Goal: Feedback & Contribution: Submit feedback/report problem

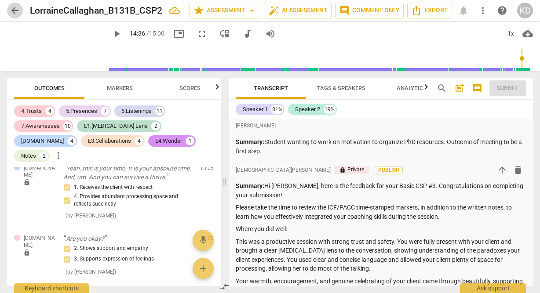
click at [16, 12] on span "arrow_back" at bounding box center [15, 10] width 11 height 11
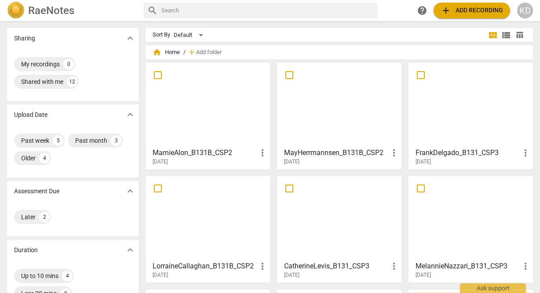
click at [453, 115] on div at bounding box center [471, 105] width 118 height 78
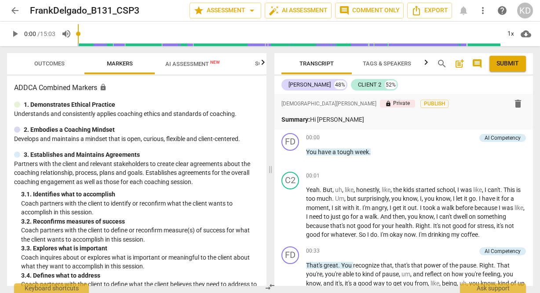
click at [18, 36] on span "play_arrow" at bounding box center [15, 34] width 11 height 11
type input "903"
click at [17, 12] on span "arrow_back" at bounding box center [15, 10] width 11 height 11
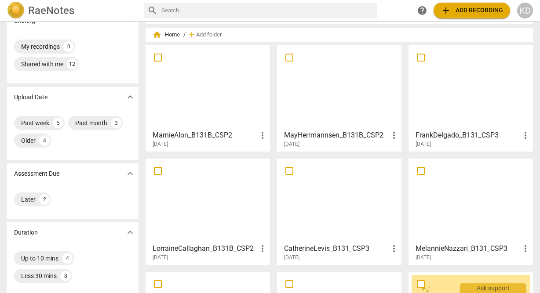
scroll to position [15, 0]
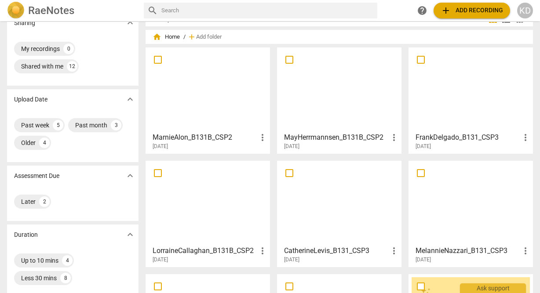
click at [445, 109] on div at bounding box center [471, 90] width 118 height 78
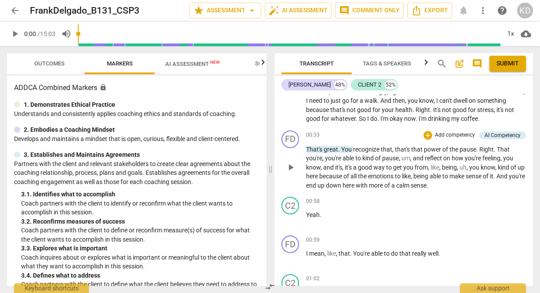
scroll to position [118, 0]
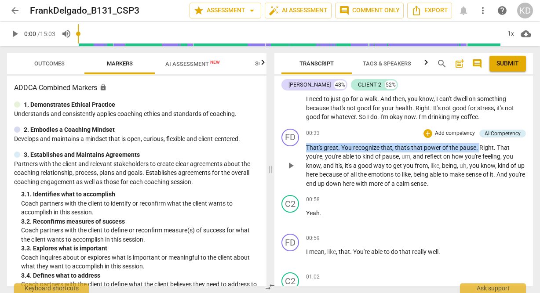
drag, startPoint x: 305, startPoint y: 146, endPoint x: 478, endPoint y: 150, distance: 173.3
click at [479, 151] on div "FD play_arrow pause 00:33 + Add competency AI Competency keyboard_arrow_right T…" at bounding box center [403, 158] width 259 height 67
click at [490, 134] on div "AI Competency" at bounding box center [503, 134] width 36 height 8
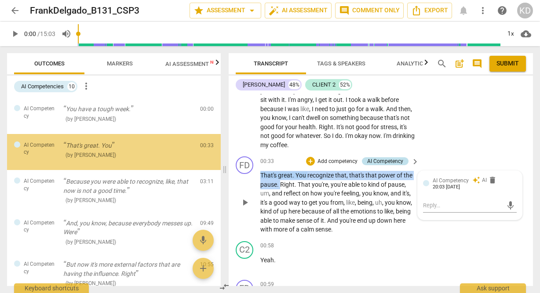
scroll to position [132, 0]
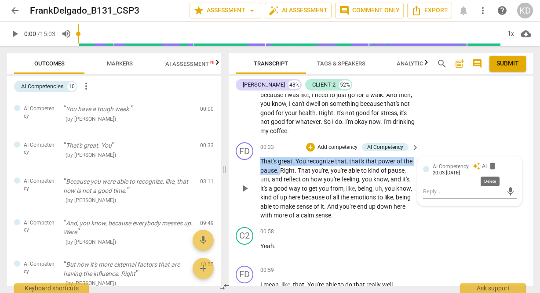
click at [490, 168] on span "delete" at bounding box center [492, 166] width 9 height 9
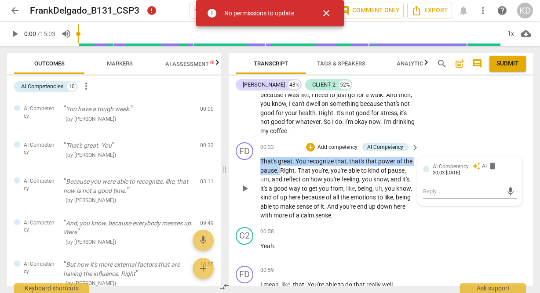
click at [345, 147] on p "Add competency" at bounding box center [338, 148] width 42 height 8
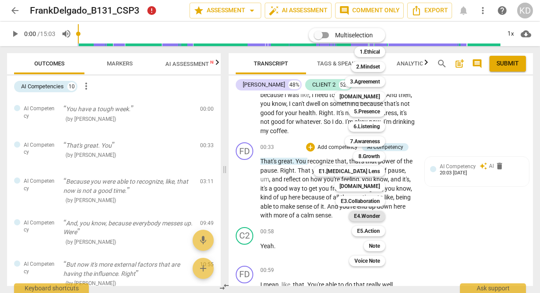
click at [369, 215] on b "E4.Wonder" at bounding box center [367, 216] width 26 height 11
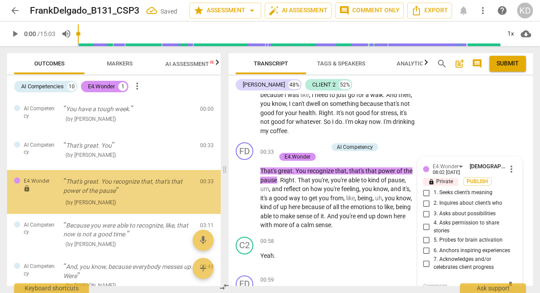
scroll to position [0, 0]
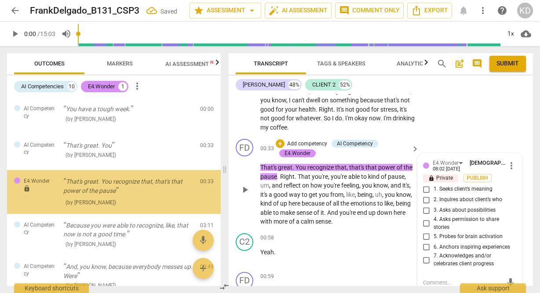
click at [425, 259] on input "7. Acknowledges and/or celebrates client progress" at bounding box center [427, 260] width 14 height 11
checkbox input "true"
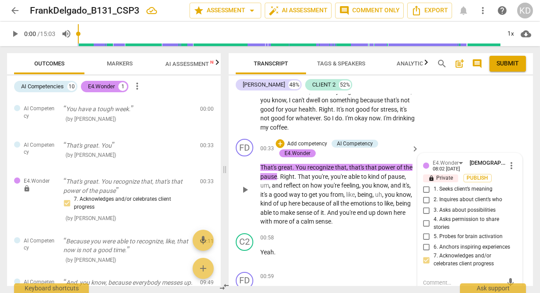
click at [437, 283] on textarea at bounding box center [463, 283] width 80 height 8
type textarea "T"
type textarea "Th"
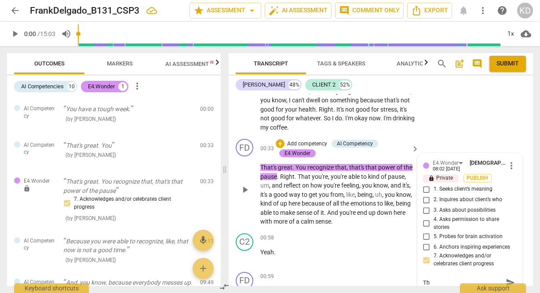
type textarea "Thi"
type textarea "This"
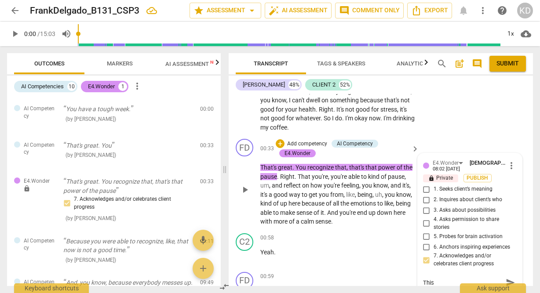
type textarea "This"
type textarea "This i"
type textarea "This is"
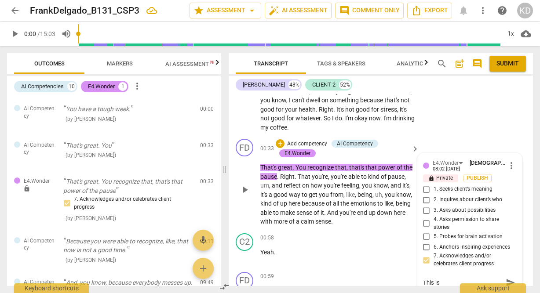
type textarea "This is"
type textarea "This is e"
type textarea "This is en"
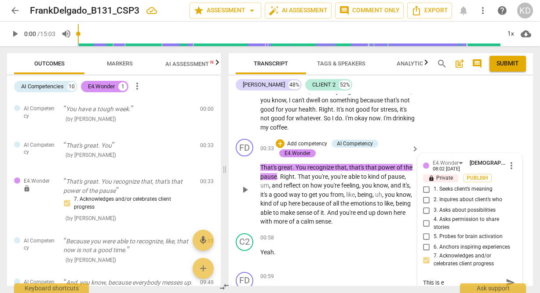
type textarea "This is en"
type textarea "This is eno"
type textarea "This is enou"
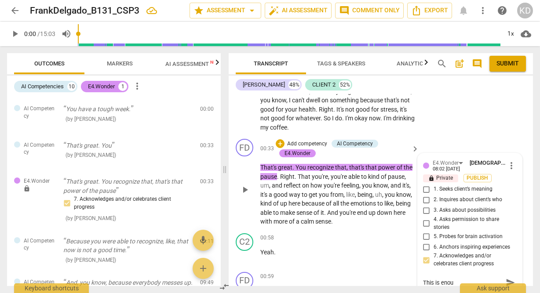
type textarea "This is enoug"
type textarea "This is enough"
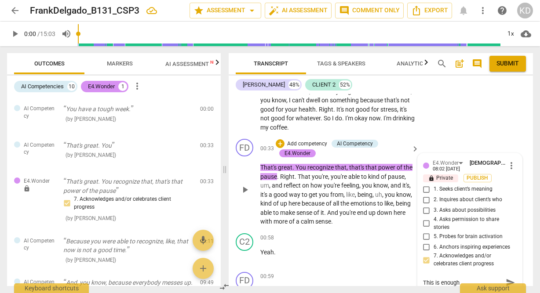
type textarea "This is enough"
type textarea "This is enough t"
type textarea "This is enough to"
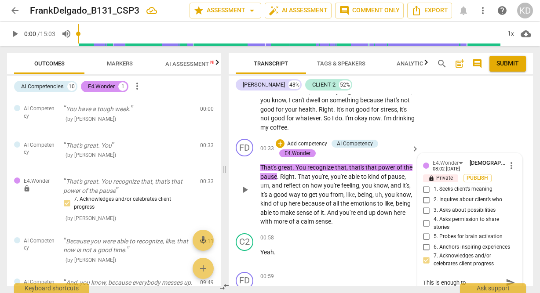
type textarea "This is enough to r"
type textarea "This is enough to re"
type textarea "This is enough to ref"
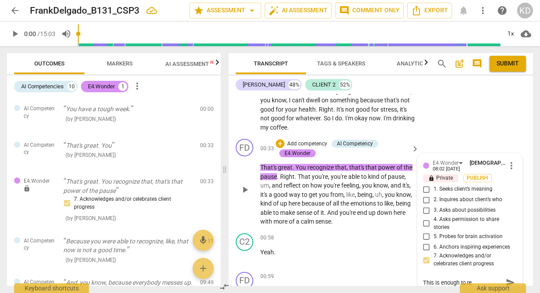
type textarea "This is enough to ref"
type textarea "This is enough to refl"
type textarea "This is enough to refle"
type textarea "This is enough to reflec"
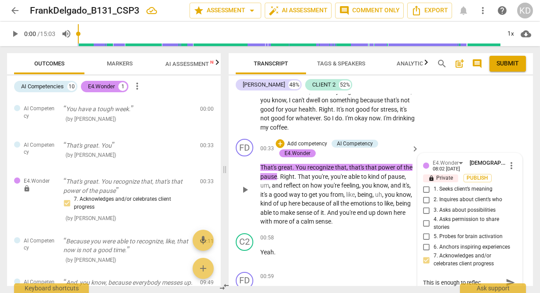
type textarea "This is enough to reflect"
type textarea "This is enough to reflect."
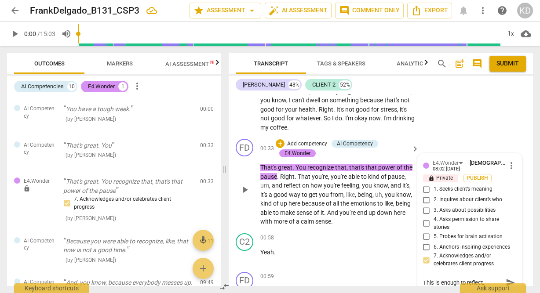
type textarea "This is enough to reflect."
type textarea "This is enough to reflect. W"
type textarea "This is enough to reflect. Wh"
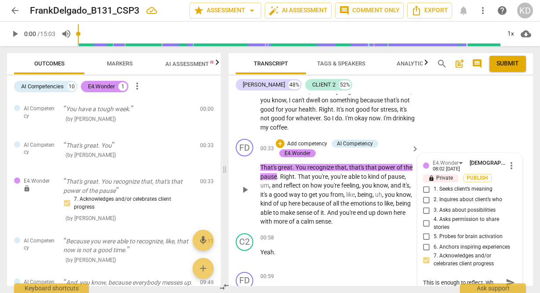
type textarea "This is enough to reflect. Wha"
type textarea "This is enough to reflect. What"
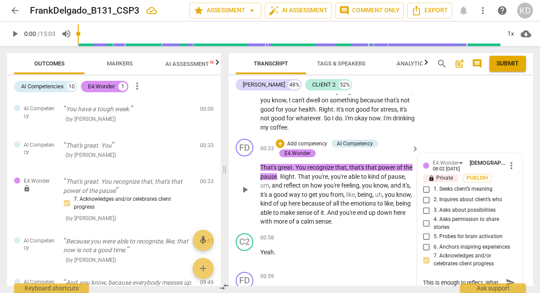
type textarea "This is enough to reflect. What"
type textarea "This is enough to reflect. What q"
type textarea "This is enough to reflect. What qu"
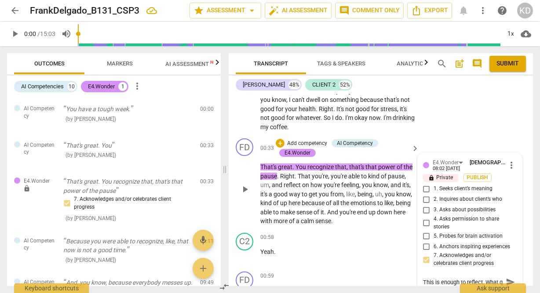
type textarea "This is enough to reflect. What qu"
type textarea "This is enough to reflect. What que"
type textarea "This is enough to reflect. What ques"
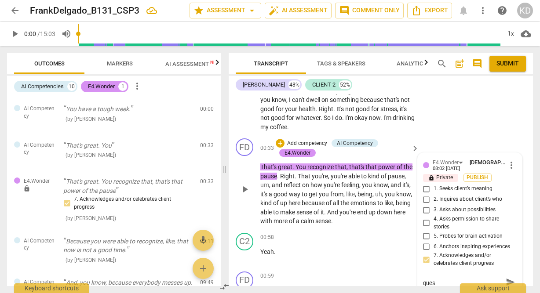
type textarea "This is enough to reflect. What quest"
type textarea "This is enough to reflect. What questi"
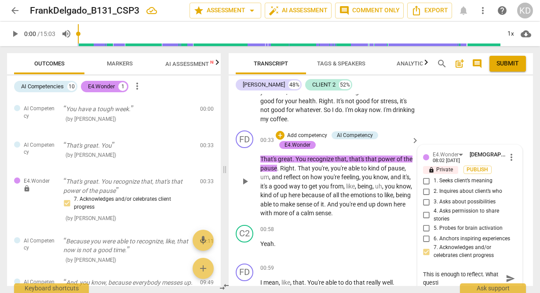
type textarea "This is enough to reflect. What questio"
type textarea "This is enough to reflect. What question"
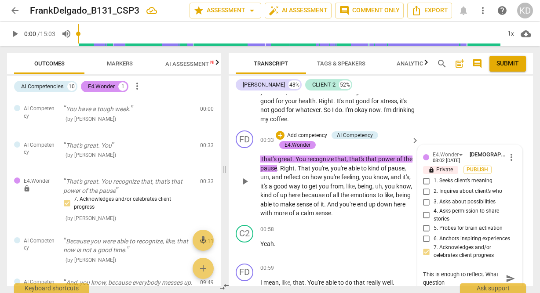
type textarea "This is enough to reflect. What question"
type textarea "This is enough to reflect. What question m"
type textarea "This is enough to reflect. What question mi"
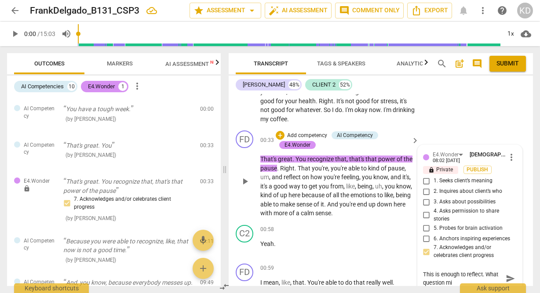
type textarea "This is enough to reflect. What question mig"
type textarea "This is enough to reflect. What question migh"
type textarea "This is enough to reflect. What question might"
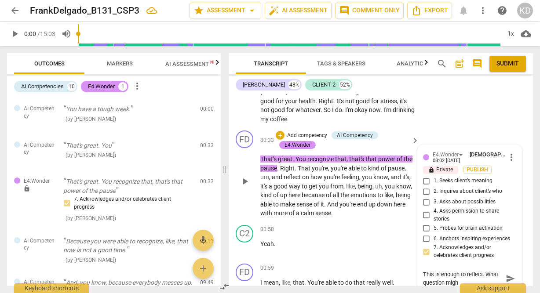
type textarea "This is enough to reflect. What question might"
type textarea "This is enough to reflect. What question might y"
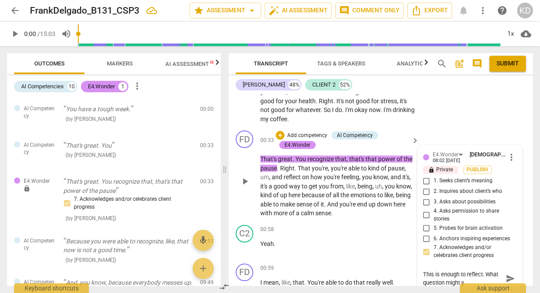
type textarea "This is enough to reflect. What question might yo"
type textarea "This is enough to reflect. What question might you"
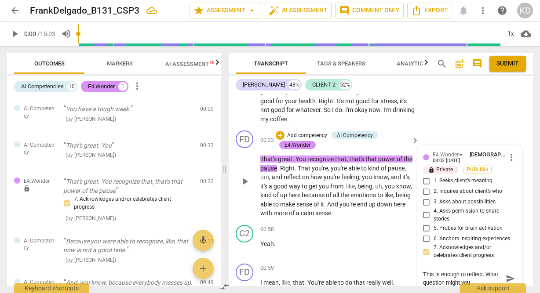
type textarea "This is enough to reflect. What question might you"
type textarea "This is enough to reflect. What question might you a"
type textarea "This is enough to reflect. What question might you as"
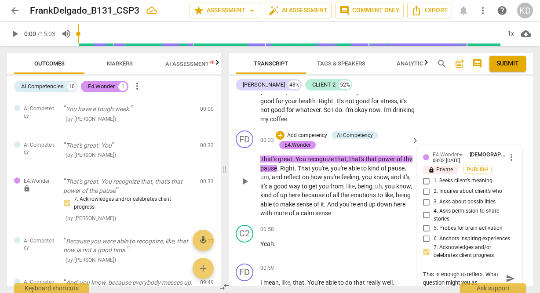
type textarea "This is enough to reflect. What question might you ask"
type textarea "This is enough to reflect. What question might you ask h"
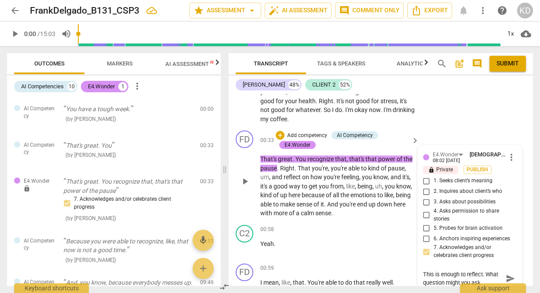
type textarea "This is enough to reflect. What question might you ask h"
type textarea "This is enough to reflect. What question might you ask he"
type textarea "This is enough to reflect. What question might you ask her"
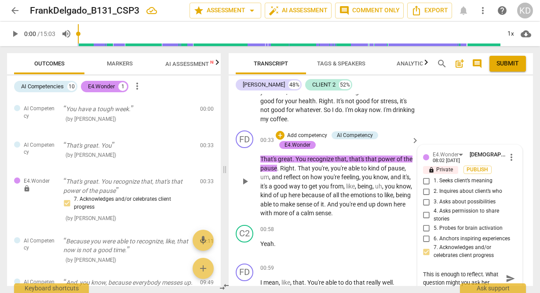
type textarea "This is enough to reflect. What question might you ask here"
type textarea "This is enough to reflect. What question might you ask here t"
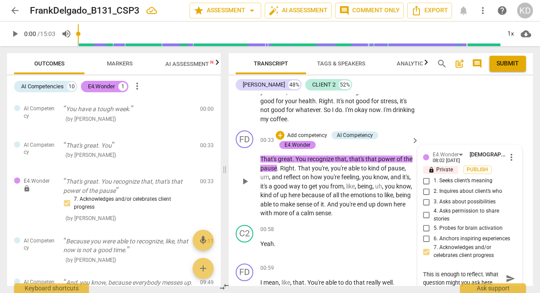
type textarea "This is enough to reflect. What question might you ask here t"
type textarea "This is enough to reflect. What question might you ask here to"
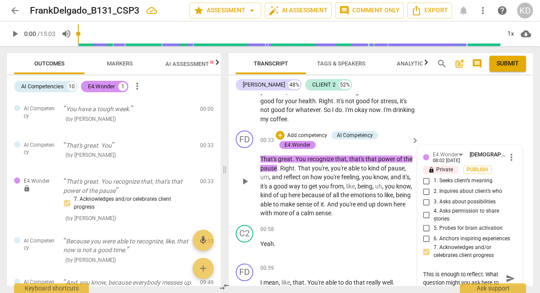
type textarea "This is enough to reflect. What question might you ask here to a"
type textarea "This is enough to reflect. What question might you ask here to al"
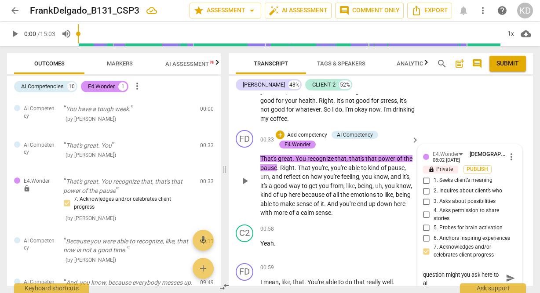
type textarea "This is enough to reflect. What question might you ask here to all"
type textarea "This is enough to reflect. What question might you ask here to allo"
type textarea "This is enough to reflect. What question might you ask here to allow"
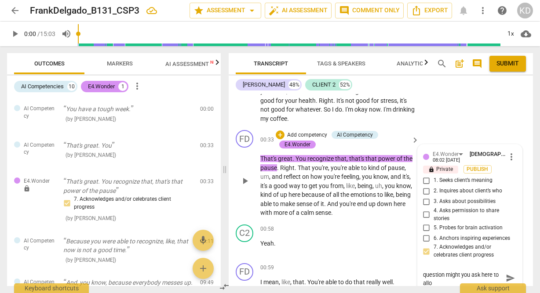
type textarea "This is enough to reflect. What question might you ask here to allow"
type textarea "This is enough to reflect. What question might you ask here to allow h"
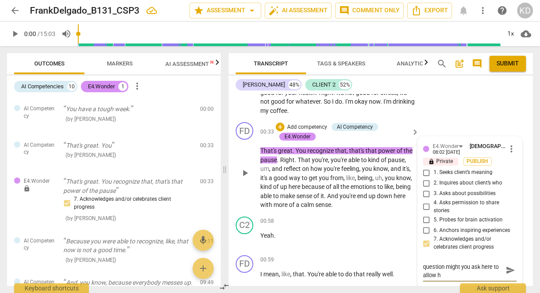
scroll to position [0, 0]
type textarea "This is enough to reflect. What question might you ask here to allow he"
type textarea "This is enough to reflect. What question might you ask here to allow her"
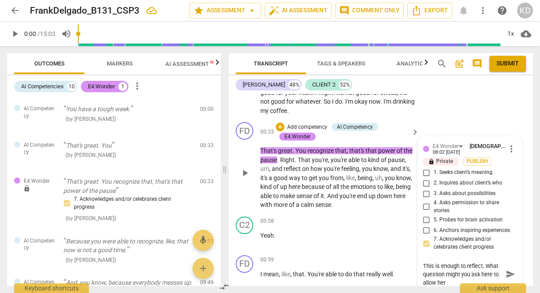
type textarea "This is enough to reflect. What question might you ask here to allow her"
type textarea "This is enough to reflect. What question might you ask here to allow her t"
type textarea "This is enough to reflect. What question might you ask here to allow her to"
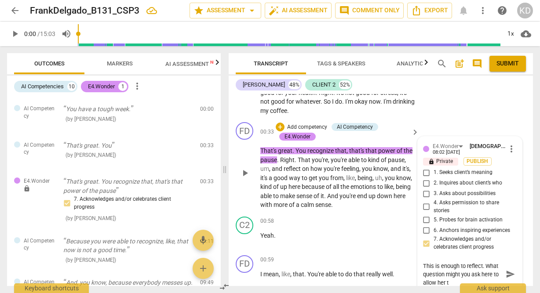
type textarea "This is enough to reflect. What question might you ask here to allow her to"
type textarea "This is enough to reflect. What question might you ask here to allow her to t"
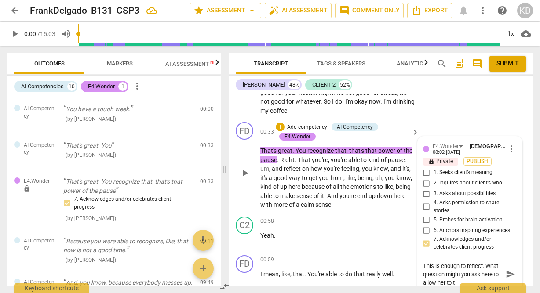
type textarea "This is enough to reflect. What question might you ask here to allow her to th"
type textarea "This is enough to reflect. What question might you ask here to allow her to thi"
type textarea "This is enough to reflect. What question might you ask here to allow her to thin"
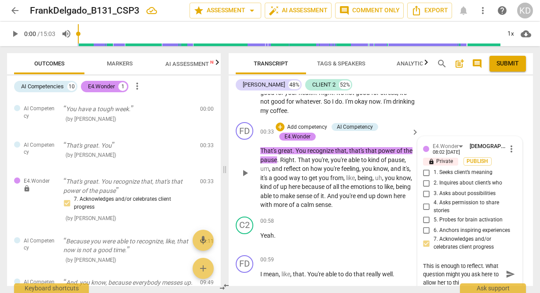
type textarea "This is enough to reflect. What question might you ask here to allow her to thin"
type textarea "This is enough to reflect. What question might you ask here to allow her to thi…"
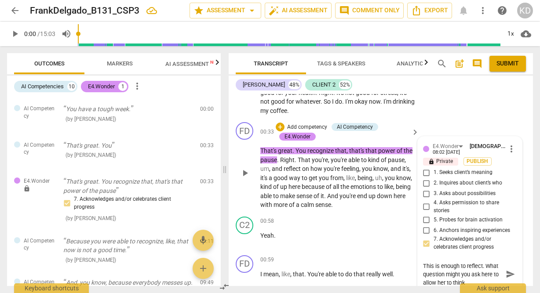
type textarea "This is enough to reflect. What question might you ask here to allow her to thi…"
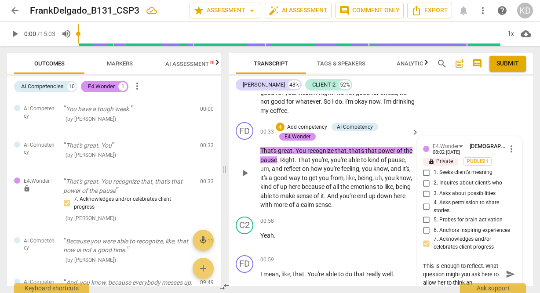
type textarea "This is enough to reflect. What question might you ask here to allow her to thi…"
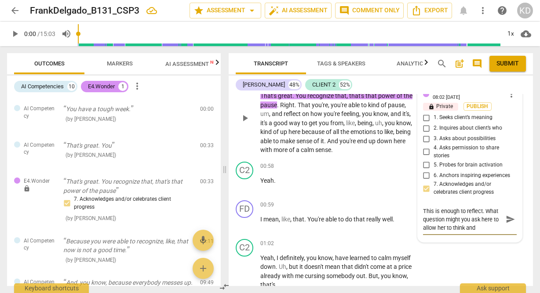
scroll to position [208, 0]
type textarea "This is enough to reflect. What question might you ask here to allow her to thi…"
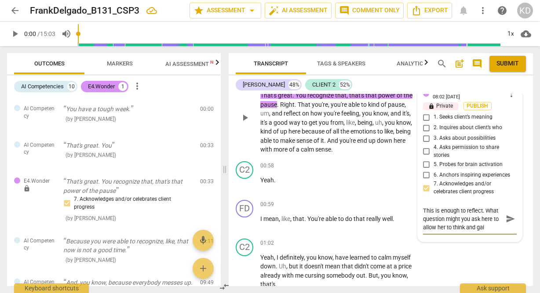
type textarea "This is enough to reflect. What question might you ask here to allow her to thi…"
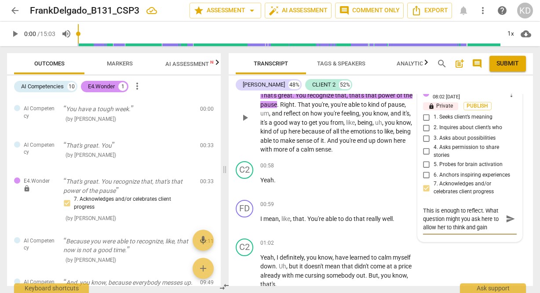
type textarea "This is enough to reflect. What question might you ask here to allow her to thi…"
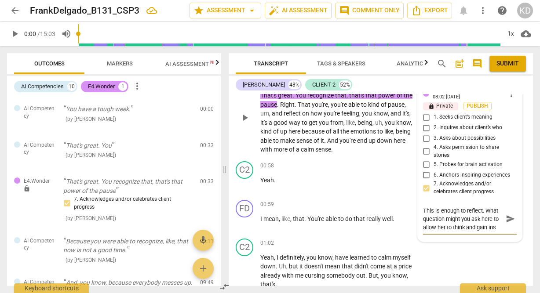
type textarea "This is enough to reflect. What question might you ask here to allow her to thi…"
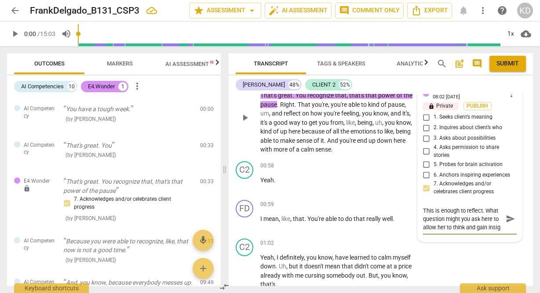
type textarea "This is enough to reflect. What question might you ask here to allow her to thi…"
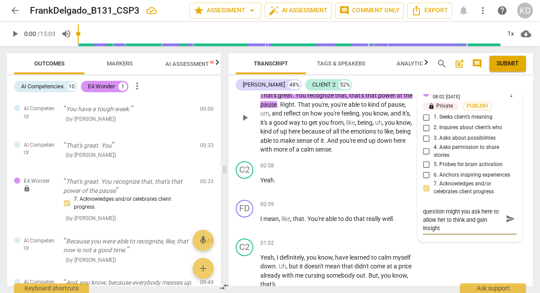
type textarea "This is enough to reflect. What question might you ask here to allow her to thi…"
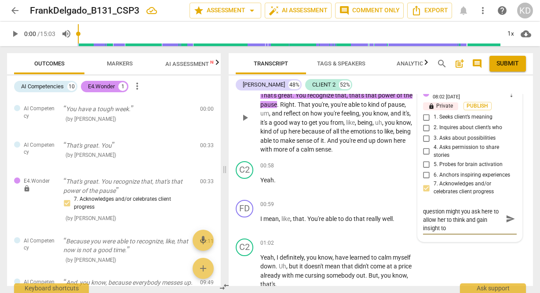
type textarea "This is enough to reflect. What question might you ask here to allow her to thi…"
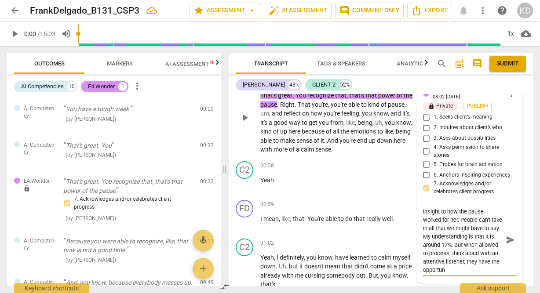
scroll to position [33, 0]
click at [408, 251] on div "01:02 + Add competency keyboard_arrow_right Yeah , I definitely , you know , ha…" at bounding box center [340, 264] width 160 height 51
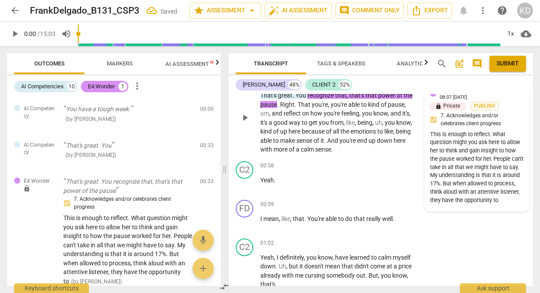
click at [467, 205] on div "This is enough to reflect. What question might you ask here to allow her to thi…" at bounding box center [477, 168] width 94 height 74
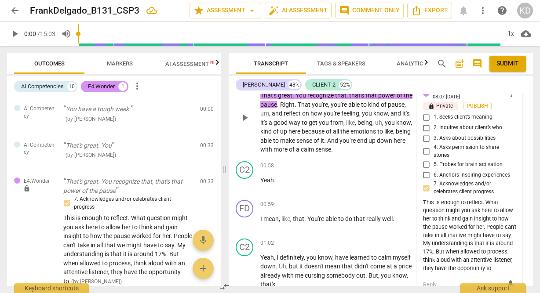
click at [461, 273] on div "This is enough to reflect. What question might you ask here to allow her to thi…" at bounding box center [470, 236] width 94 height 74
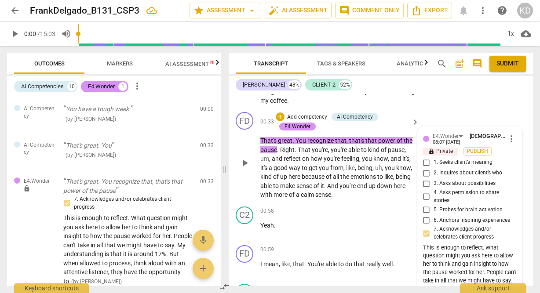
scroll to position [160, 0]
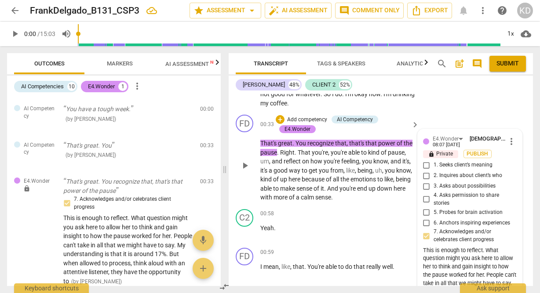
click at [509, 142] on span "more_vert" at bounding box center [511, 141] width 11 height 11
click at [514, 139] on li "Edit" at bounding box center [517, 141] width 30 height 17
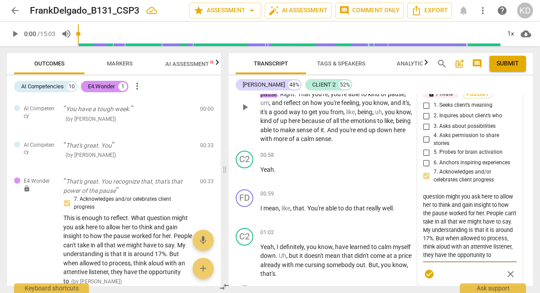
scroll to position [25, 0]
click at [430, 255] on textarea "This is enough to reflect. What question might you ask here to allow her to thi…" at bounding box center [470, 226] width 94 height 67
click at [432, 198] on textarea "This is enough to reflect. What question might you ask here to allow her to thi…" at bounding box center [470, 226] width 94 height 67
click at [437, 207] on textarea "This first sentence is enough to reflect. What question might you ask here to a…" at bounding box center [470, 226] width 94 height 67
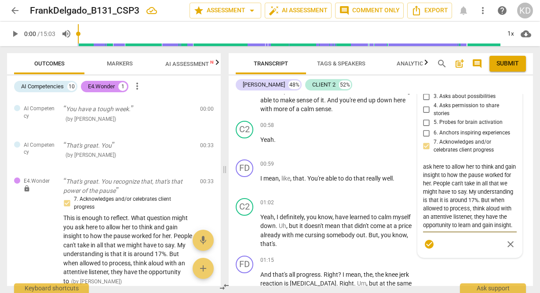
scroll to position [249, 0]
click at [485, 224] on textarea "This first sentence is enough to reflect on. What question might you ask here t…" at bounding box center [470, 195] width 94 height 67
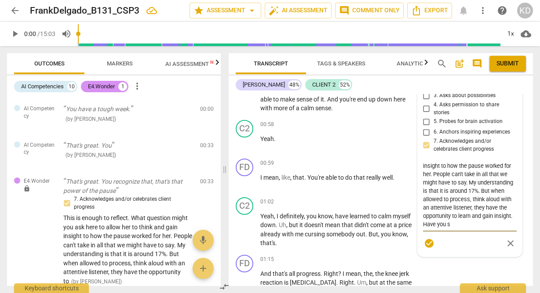
scroll to position [33, 0]
paste textarea "“Tell me and I forget, teach me and I may remember, involve me and I learn.”"
click at [507, 223] on textarea "This first sentence is enough to reflect on. What question might you ask here t…" at bounding box center [470, 195] width 94 height 67
click at [231, 148] on div "C2 play_arrow pause 00:58 + Add competency keyboard_arrow_right Yeah ." at bounding box center [381, 136] width 304 height 39
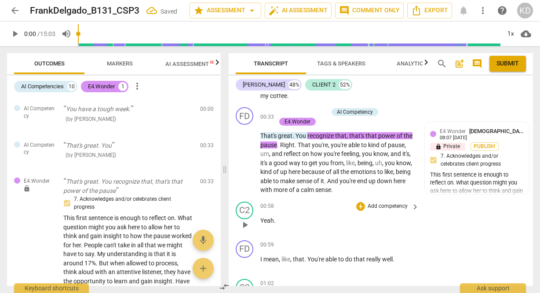
scroll to position [160, 0]
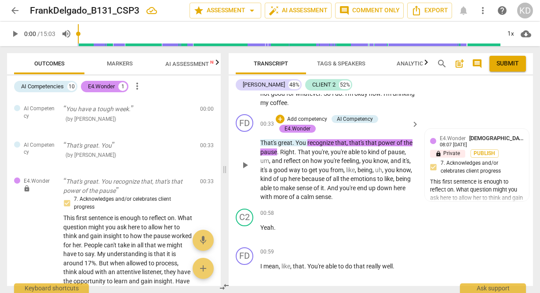
click at [314, 118] on p "Add competency" at bounding box center [307, 120] width 42 height 8
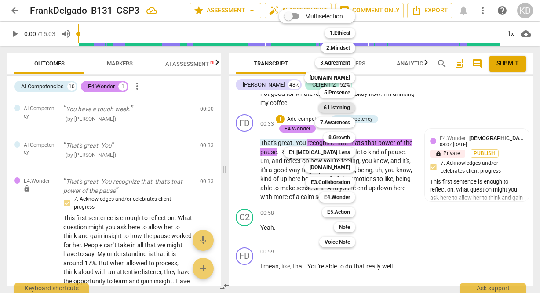
click at [340, 107] on b "6.Listening" at bounding box center [337, 107] width 26 height 11
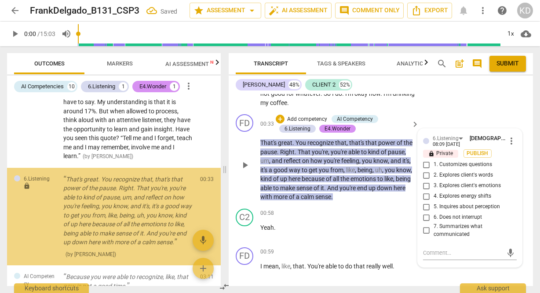
scroll to position [177, 0]
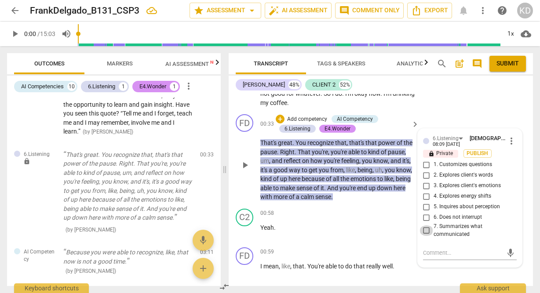
click at [424, 231] on input "7. Summarizes what communicated" at bounding box center [427, 231] width 14 height 11
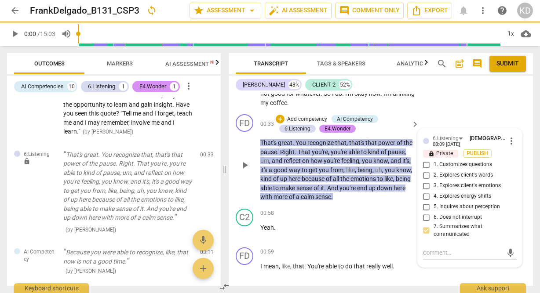
click at [235, 186] on div "FD play_arrow pause 00:33 + Add competency AI Competency 6.Listening E4.Wonder …" at bounding box center [381, 158] width 304 height 95
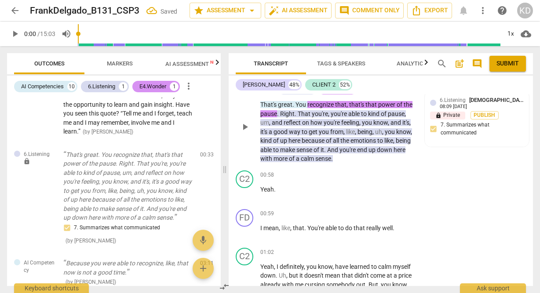
scroll to position [204, 0]
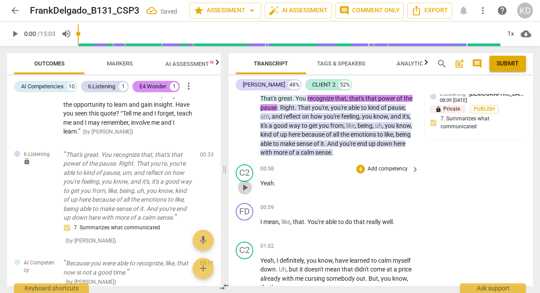
click at [243, 192] on span "play_arrow" at bounding box center [245, 188] width 11 height 11
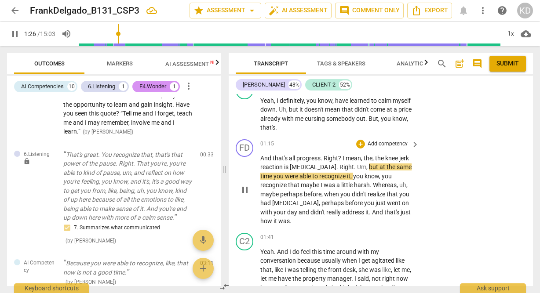
scroll to position [364, 0]
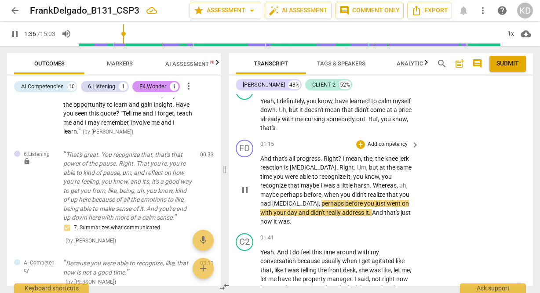
click at [379, 146] on p "Add competency" at bounding box center [388, 145] width 42 height 8
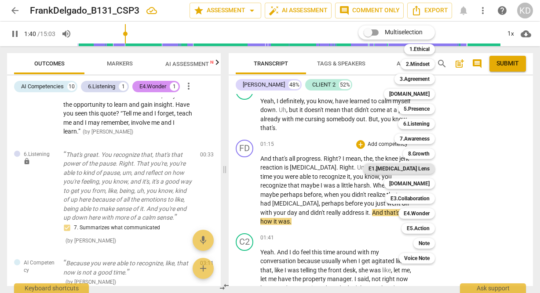
click at [423, 168] on b "E1.[MEDICAL_DATA] Lens" at bounding box center [399, 169] width 61 height 11
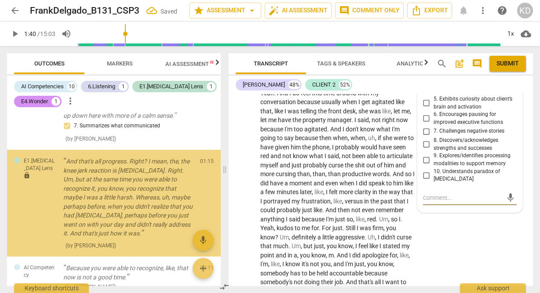
scroll to position [298, 0]
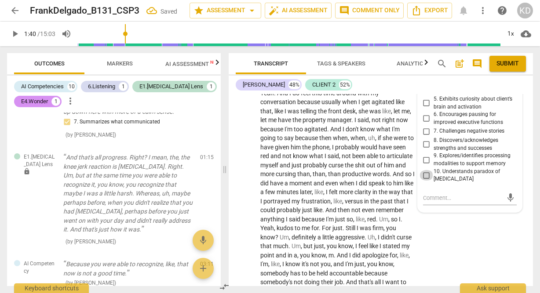
click at [426, 170] on input "10. Understands paradox of [MEDICAL_DATA]" at bounding box center [427, 175] width 14 height 11
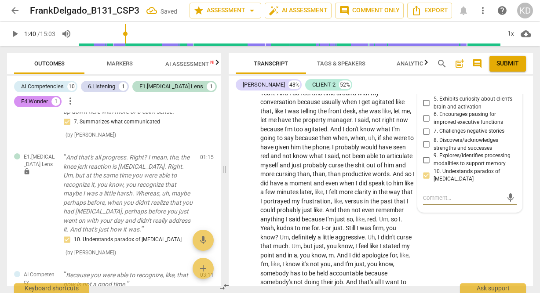
click at [439, 194] on textarea at bounding box center [463, 198] width 80 height 8
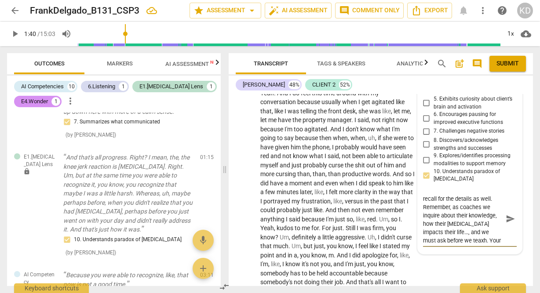
scroll to position [8, 0]
click at [483, 234] on textarea "You have a strong [MEDICAL_DATA] lens. And recall for the details as well. Reme…" at bounding box center [463, 223] width 80 height 58
click at [455, 239] on textarea "You have a strong [MEDICAL_DATA] lens. And recall for the details as well. Reme…" at bounding box center [463, 223] width 80 height 58
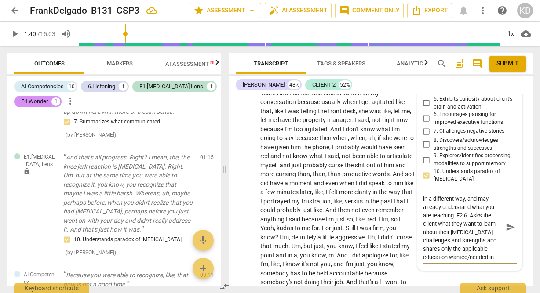
scroll to position [83, 0]
drag, startPoint x: 435, startPoint y: 199, endPoint x: 422, endPoint y: 199, distance: 12.8
click at [423, 199] on textarea "You have a strong [MEDICAL_DATA] lens. And recall for the details as well. Reme…" at bounding box center [463, 227] width 80 height 67
click at [461, 250] on textarea "You have a strong [MEDICAL_DATA] lens. And recall for the details as well. Reme…" at bounding box center [463, 227] width 80 height 67
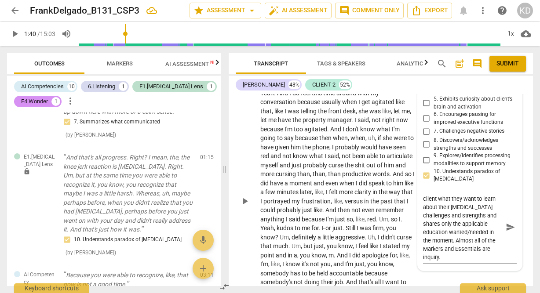
click at [237, 171] on div "C2 play_arrow pause" at bounding box center [248, 194] width 25 height 240
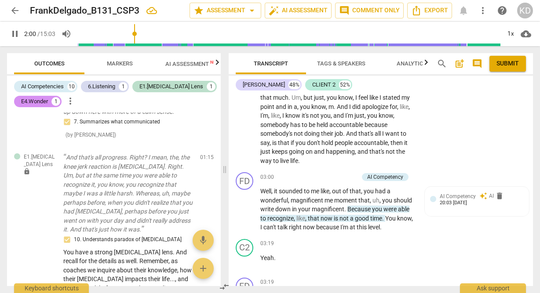
scroll to position [677, 0]
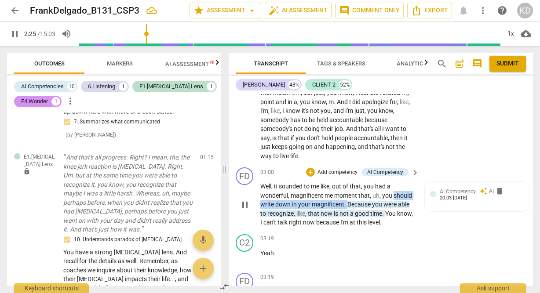
drag, startPoint x: 393, startPoint y: 186, endPoint x: 349, endPoint y: 194, distance: 44.8
click at [349, 194] on p "Well , it sounded to me like , out of that , you had a wonderful , magnificent …" at bounding box center [337, 204] width 154 height 45
click at [347, 169] on p "Add competency" at bounding box center [338, 173] width 42 height 8
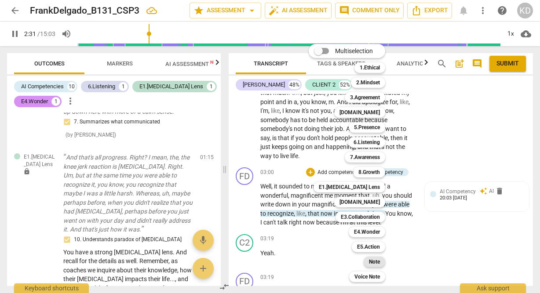
click at [376, 262] on b "Note" at bounding box center [374, 262] width 11 height 11
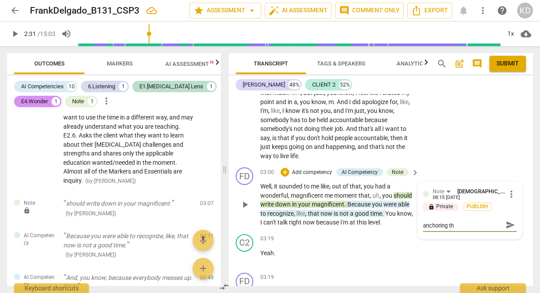
scroll to position [0, 0]
click at [497, 224] on textarea "Yes, she may benefit from anchoring this magnificent me" at bounding box center [463, 229] width 80 height 17
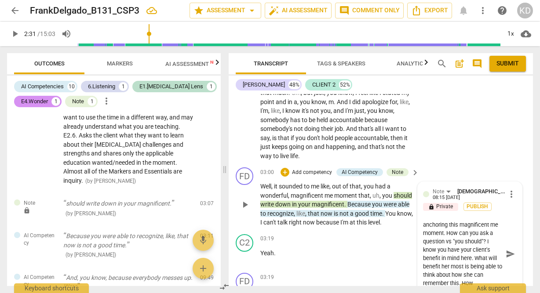
scroll to position [8, 0]
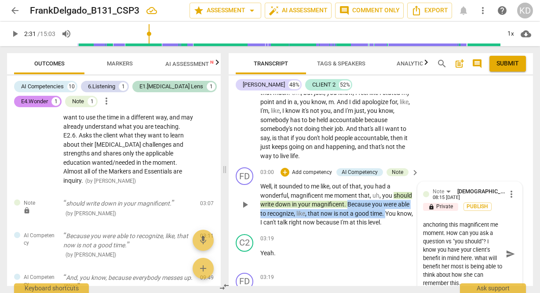
drag, startPoint x: 347, startPoint y: 194, endPoint x: 387, endPoint y: 204, distance: 40.4
click at [387, 204] on p "Well , it sounded to me like , out of that , you had a wonderful , magnificent …" at bounding box center [337, 204] width 154 height 45
click at [321, 169] on p "Add competency" at bounding box center [312, 173] width 42 height 8
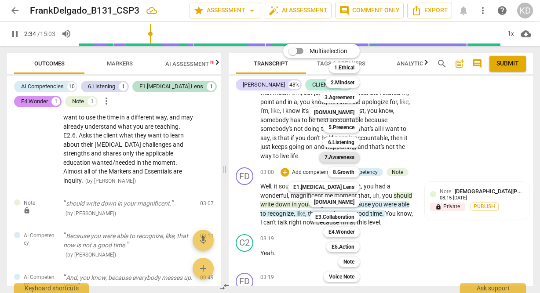
click at [340, 158] on b "7.Awareness" at bounding box center [340, 157] width 30 height 11
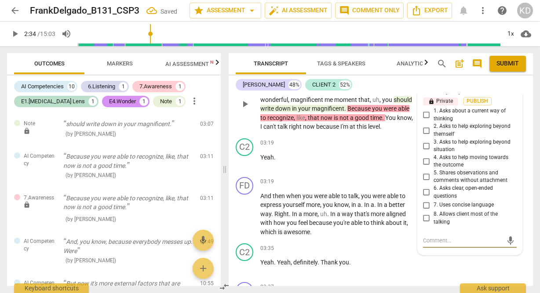
scroll to position [781, 0]
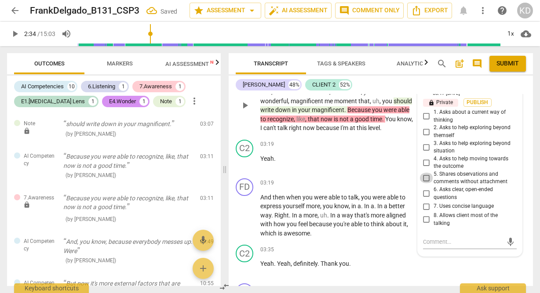
click at [425, 173] on input "5. Shares observations and comments without attachment" at bounding box center [427, 178] width 14 height 11
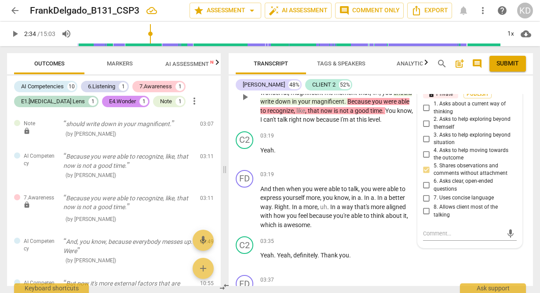
scroll to position [789, 0]
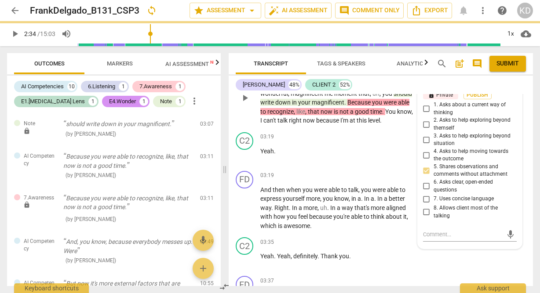
click at [426, 194] on input "7. Uses concise language" at bounding box center [427, 199] width 14 height 11
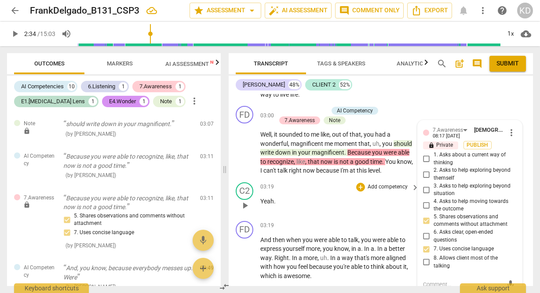
scroll to position [732, 0]
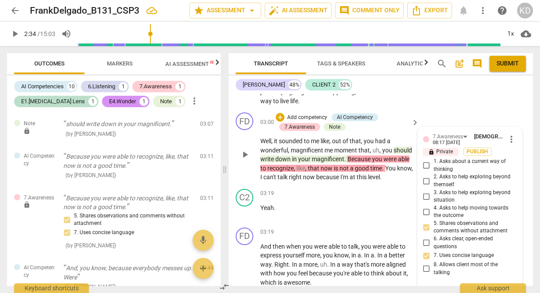
click at [363, 156] on span "Because" at bounding box center [359, 159] width 25 height 7
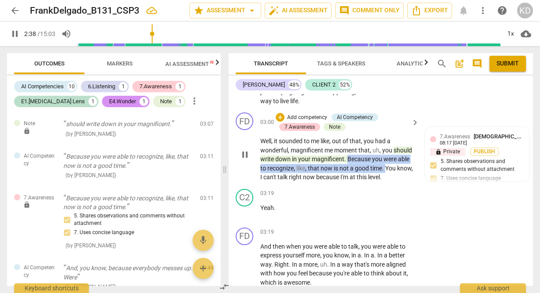
drag, startPoint x: 348, startPoint y: 150, endPoint x: 386, endPoint y: 161, distance: 39.5
click at [386, 161] on p "Well , it sounded to me like , out of that , you had a wonderful , magnificent …" at bounding box center [337, 159] width 154 height 45
click at [310, 114] on p "Add competency" at bounding box center [307, 118] width 42 height 8
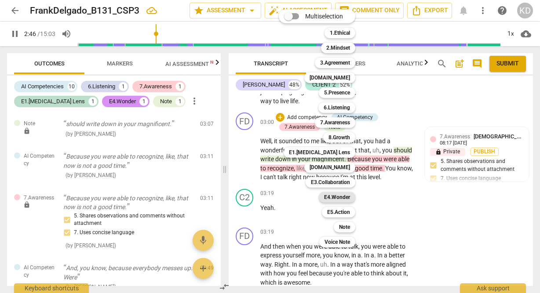
click at [344, 200] on b "E4.Wonder" at bounding box center [337, 197] width 26 height 11
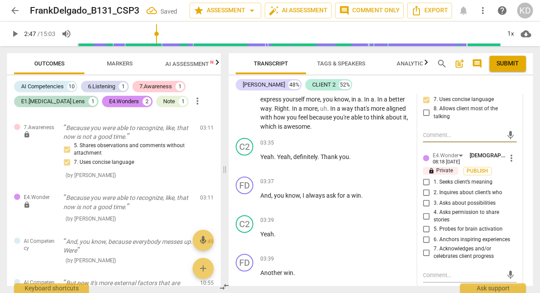
scroll to position [904, 0]
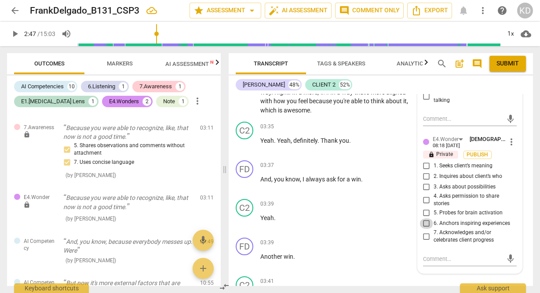
click at [424, 219] on input "6. Anchors inspiring experiences" at bounding box center [427, 224] width 14 height 11
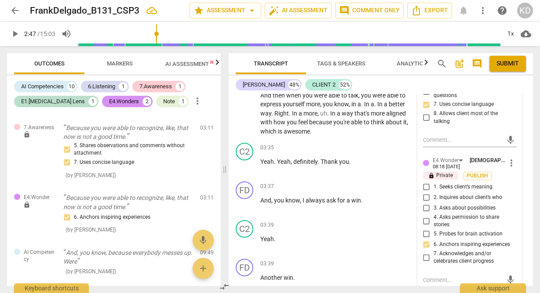
scroll to position [897, 0]
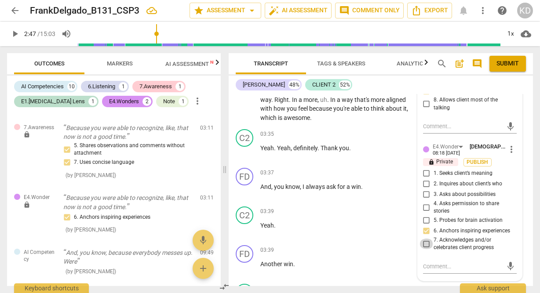
click at [425, 239] on input "7. Acknowledges and/or celebrates client progress" at bounding box center [427, 244] width 14 height 11
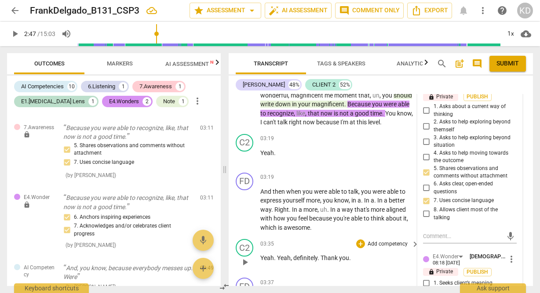
scroll to position [787, 0]
click at [245, 152] on span "play_arrow" at bounding box center [245, 157] width 11 height 11
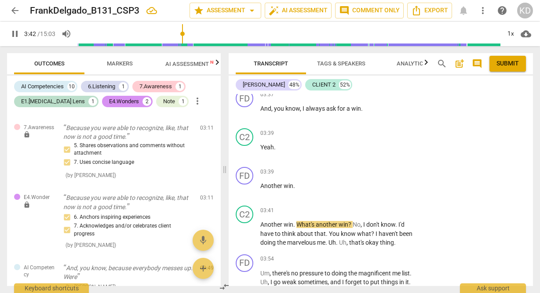
scroll to position [976, 0]
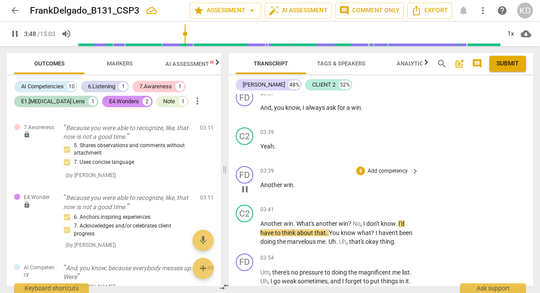
click at [390, 168] on p "Add competency" at bounding box center [388, 172] width 42 height 8
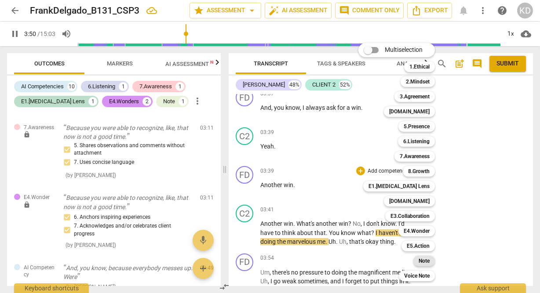
click at [430, 259] on b "Note" at bounding box center [424, 261] width 11 height 11
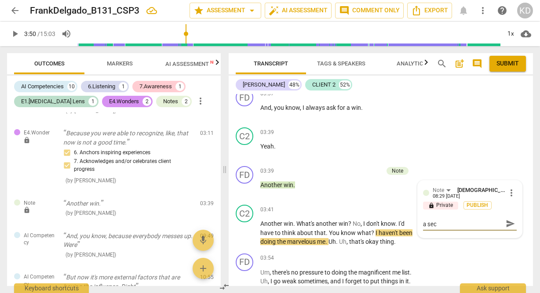
scroll to position [0, 0]
click at [231, 233] on div "C2 play_arrow pause 03:41 + Add competency keyboard_arrow_right Another win . W…" at bounding box center [381, 225] width 304 height 49
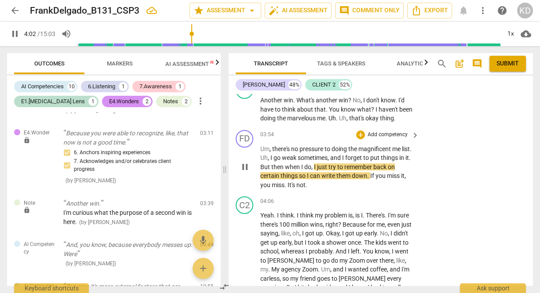
scroll to position [1092, 0]
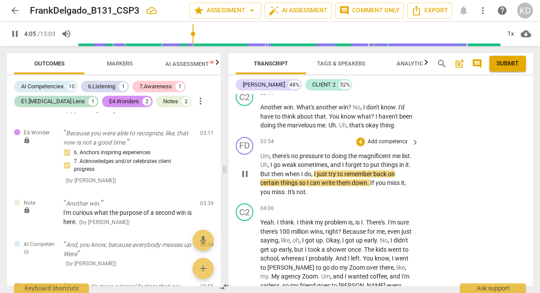
click at [390, 138] on p "Add competency" at bounding box center [388, 142] width 42 height 8
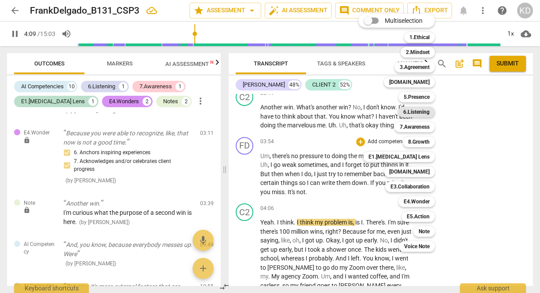
click at [418, 113] on b "6.Listening" at bounding box center [416, 112] width 26 height 11
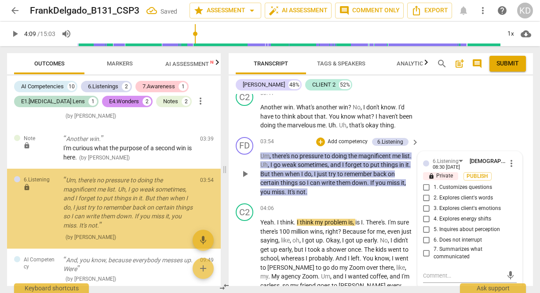
scroll to position [757, 0]
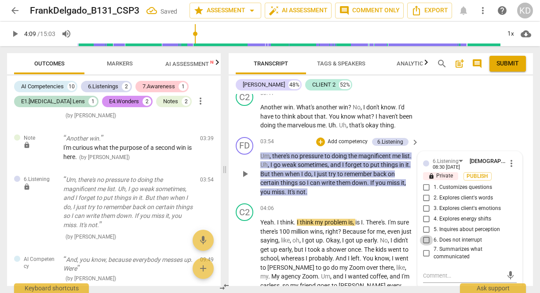
click at [424, 235] on input "6. Does not interrupt" at bounding box center [427, 240] width 14 height 11
click at [438, 272] on textarea at bounding box center [463, 276] width 80 height 8
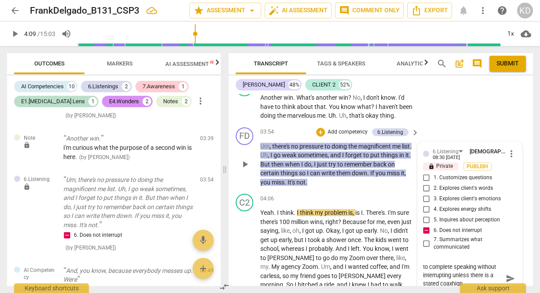
scroll to position [8, 0]
click at [474, 275] on textarea "Remember to allow your client to complete speaking without interrupting unless …" at bounding box center [463, 278] width 80 height 33
click at [485, 274] on textarea "Remember to allow your client to complete speaking without interrupting unless …" at bounding box center [463, 278] width 80 height 33
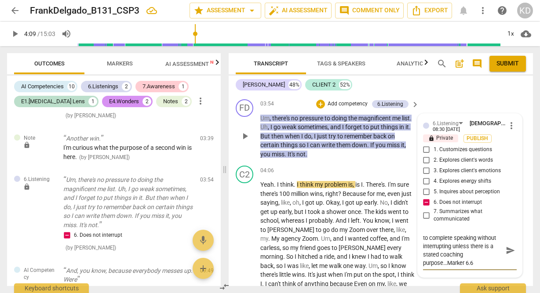
scroll to position [1144, 0]
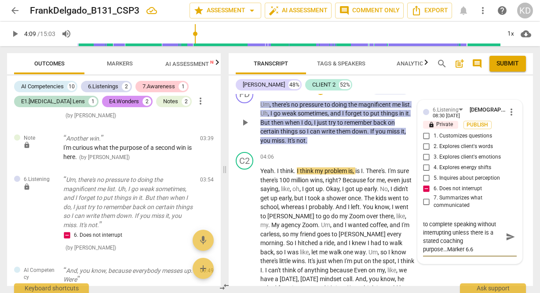
click at [474, 240] on textarea "Remember to allow your client to complete speaking without interrupting unless …" at bounding box center [463, 236] width 80 height 33
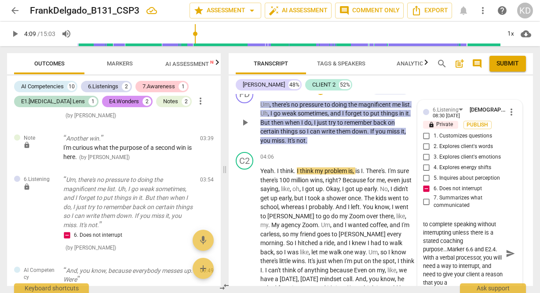
scroll to position [16, 0]
click at [469, 268] on textarea "Remember to allow your client to complete speaking without interrupting unless …" at bounding box center [463, 253] width 80 height 67
click at [482, 276] on textarea "Remember to allow your client to complete speaking without interrupting unless …" at bounding box center [463, 253] width 80 height 67
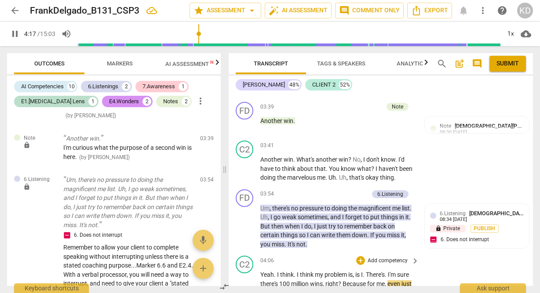
scroll to position [1040, 0]
click at [245, 222] on span "pause" at bounding box center [245, 227] width 11 height 11
click at [348, 191] on p "Add competency" at bounding box center [348, 195] width 42 height 8
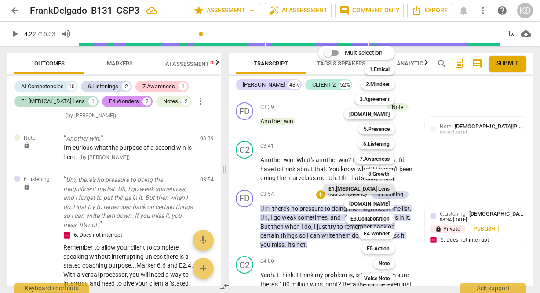
click at [371, 191] on b "E1.[MEDICAL_DATA] Lens" at bounding box center [359, 189] width 61 height 11
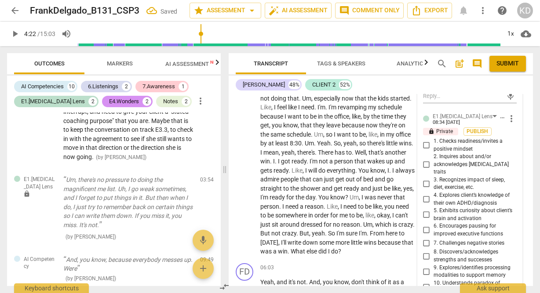
scroll to position [1377, 0]
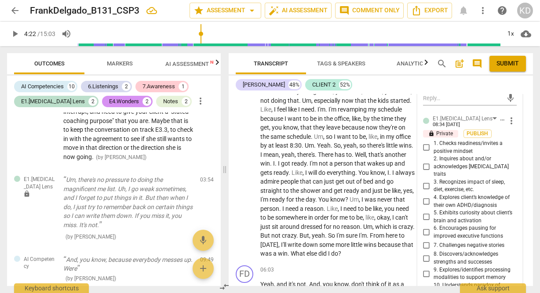
click at [426, 240] on input "7. Challenges negative stories" at bounding box center [427, 245] width 14 height 11
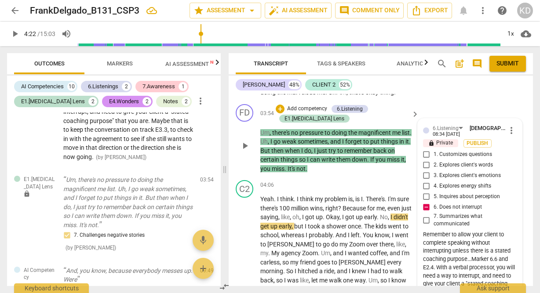
scroll to position [1117, 0]
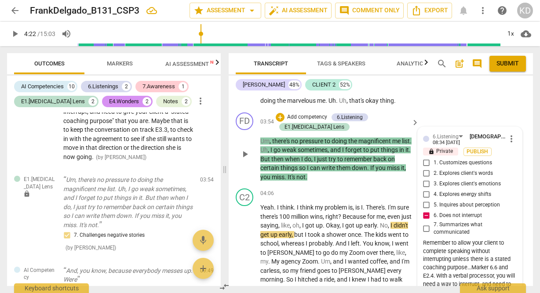
click at [301, 113] on p "Add competency" at bounding box center [307, 117] width 42 height 8
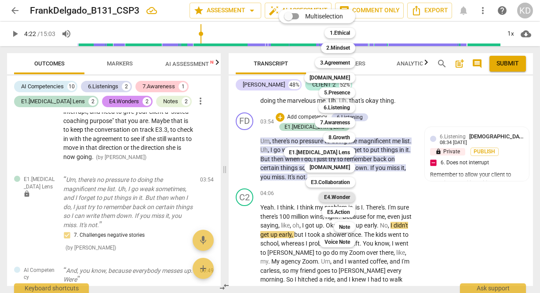
click at [336, 196] on b "E4.Wonder" at bounding box center [337, 197] width 26 height 11
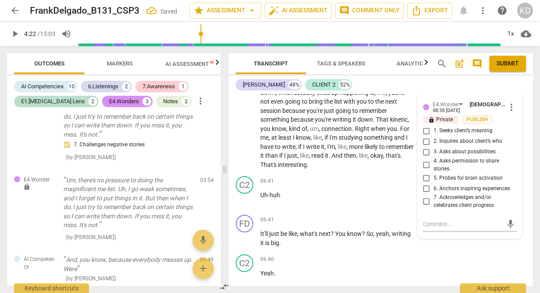
scroll to position [1588, 0]
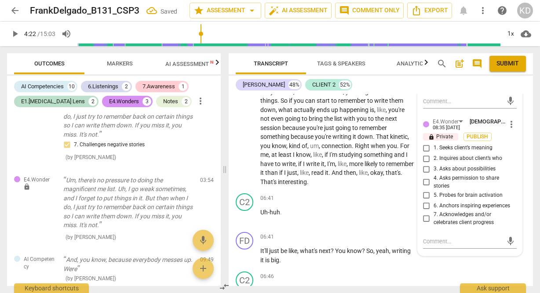
click at [425, 177] on input "4. Asks permission to share stories" at bounding box center [427, 182] width 14 height 11
click at [433, 237] on textarea at bounding box center [463, 241] width 80 height 8
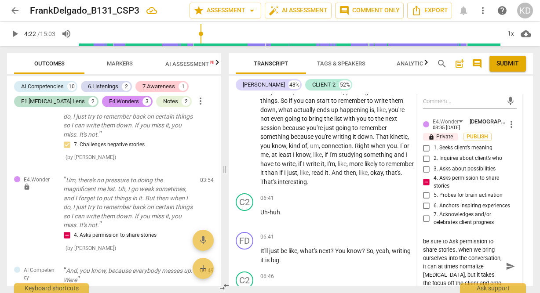
scroll to position [8, 0]
click at [234, 185] on div "FD play_arrow pause 06:03 + Add competency keyboard_arrow_right Yeah , and it's…" at bounding box center [381, 120] width 304 height 139
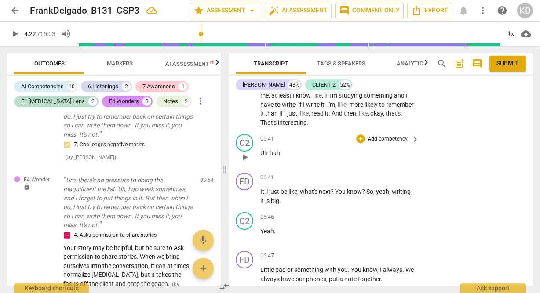
click at [234, 160] on div "C2 play_arrow pause 06:41 + Add competency keyboard_arrow_right Uh-huh ." at bounding box center [381, 150] width 304 height 39
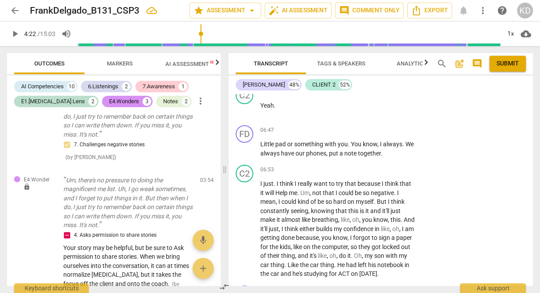
scroll to position [1772, 0]
click at [387, 131] on p "Add competency" at bounding box center [388, 132] width 42 height 8
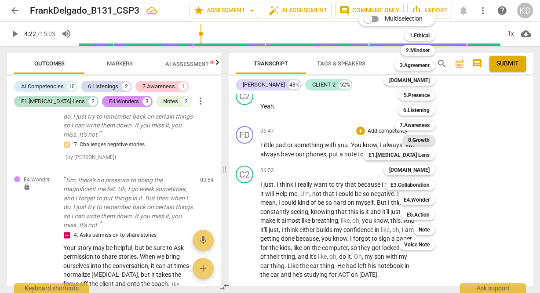
click at [418, 141] on b "8.Growth" at bounding box center [419, 140] width 22 height 11
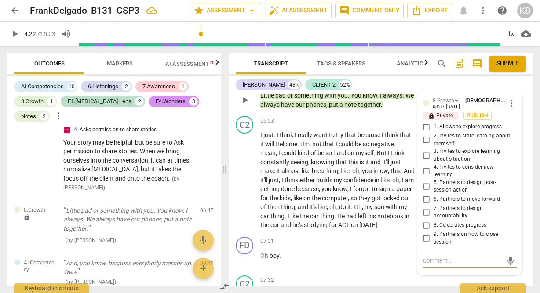
scroll to position [1814, 0]
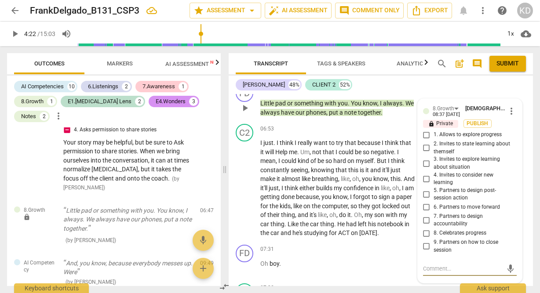
click at [509, 112] on span "more_vert" at bounding box center [511, 111] width 11 height 11
click at [519, 128] on li "Delete" at bounding box center [517, 127] width 30 height 17
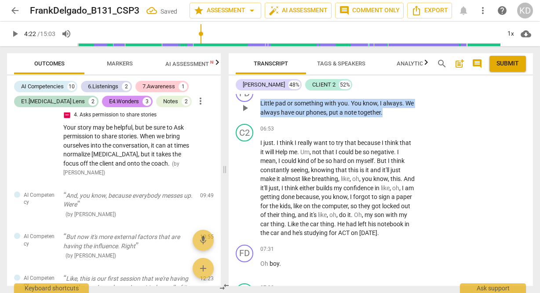
drag, startPoint x: 259, startPoint y: 102, endPoint x: 411, endPoint y: 111, distance: 152.0
click at [411, 111] on div "FD play_arrow pause 06:47 + Add competency keyboard_arrow_right Little pad or s…" at bounding box center [381, 101] width 304 height 40
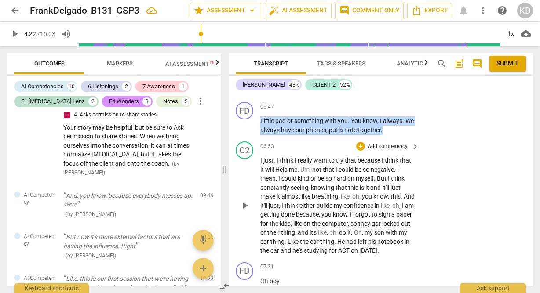
scroll to position [1785, 0]
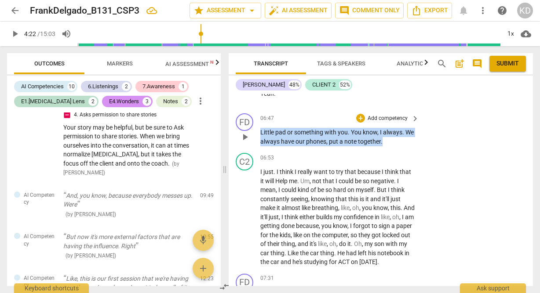
click at [379, 116] on p "Add competency" at bounding box center [388, 119] width 42 height 8
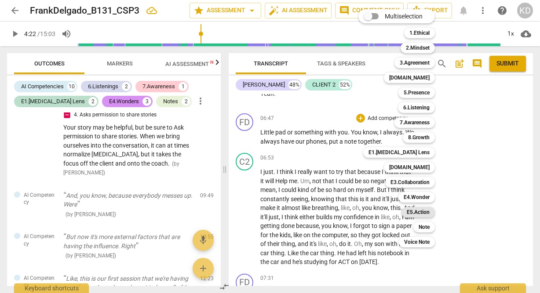
click at [421, 214] on b "E5.Action" at bounding box center [418, 212] width 23 height 11
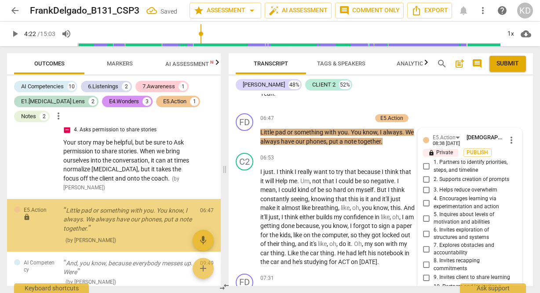
scroll to position [1908, 0]
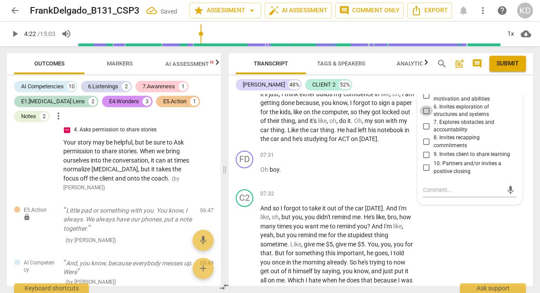
click at [424, 113] on input "6. Invites exploration of structures and systems" at bounding box center [427, 111] width 14 height 11
click at [438, 191] on textarea at bounding box center [463, 190] width 80 height 8
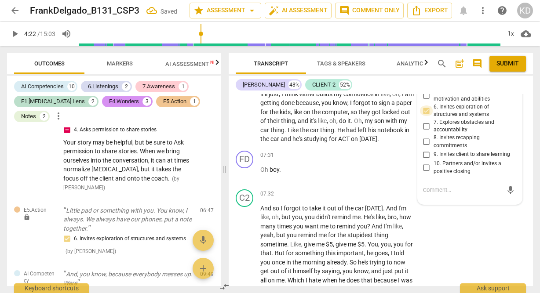
click at [425, 109] on input "6. Invites exploration of structures and systems" at bounding box center [427, 111] width 14 height 11
click at [434, 186] on textarea at bounding box center [463, 190] width 80 height 8
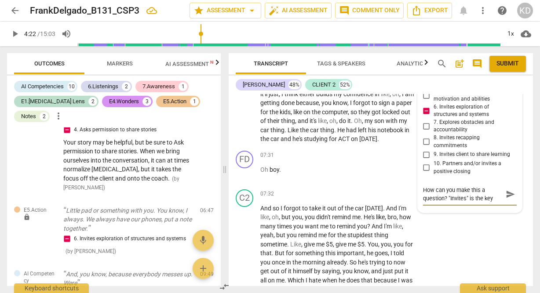
click at [423, 191] on textarea "How can you make this a question? "Invites" is the key word." at bounding box center [463, 194] width 80 height 17
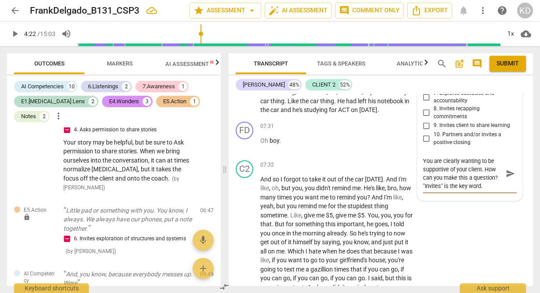
scroll to position [1936, 0]
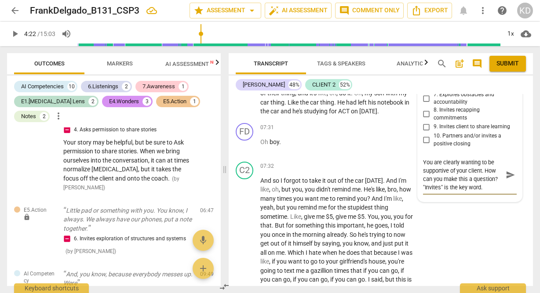
click at [488, 187] on textarea "You are clearly wanting to be supportive of your client. How can you make this …" at bounding box center [463, 174] width 80 height 33
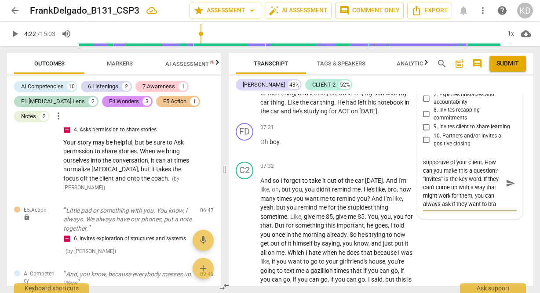
scroll to position [8, 0]
click at [237, 113] on div "C2 play_arrow pause" at bounding box center [248, 59] width 25 height 114
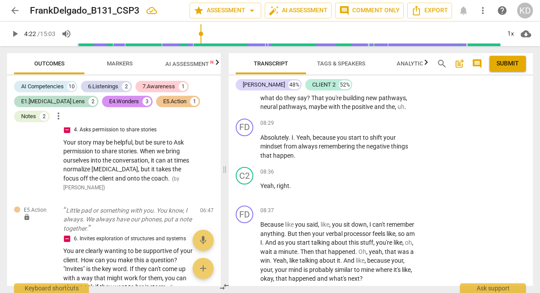
scroll to position [2182, 0]
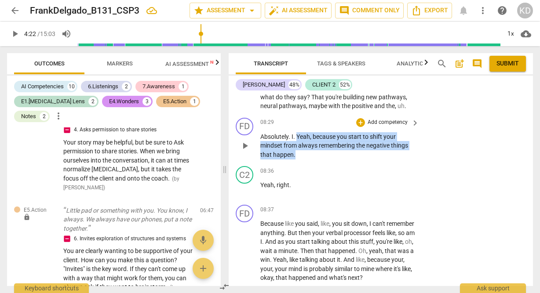
drag, startPoint x: 296, startPoint y: 154, endPoint x: 309, endPoint y: 173, distance: 22.6
click at [309, 160] on p "Absolutely . I . Yeah , because you start to shift your mindset from always rem…" at bounding box center [337, 145] width 154 height 27
click at [388, 127] on p "Add competency" at bounding box center [388, 123] width 42 height 8
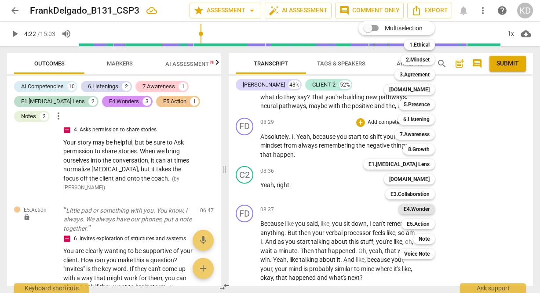
click at [420, 212] on b "E4.Wonder" at bounding box center [417, 209] width 26 height 11
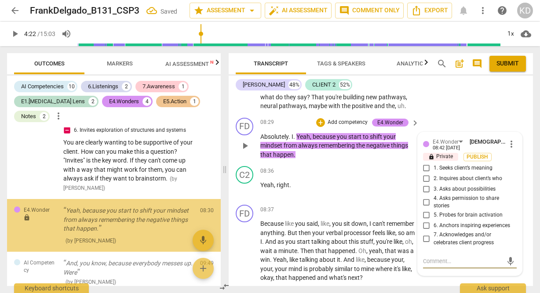
scroll to position [1249, 0]
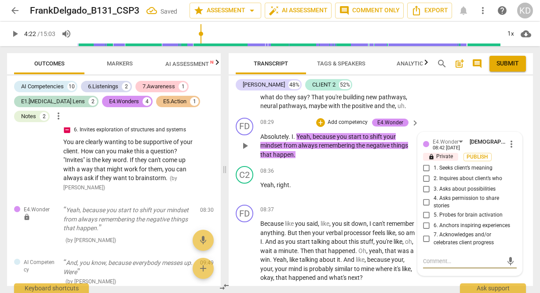
click at [425, 231] on input "6. Anchors inspiring experiences" at bounding box center [427, 226] width 14 height 11
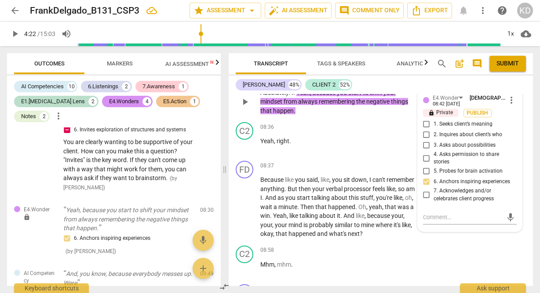
scroll to position [2227, 0]
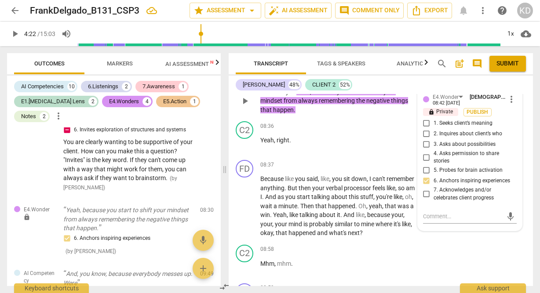
click at [425, 200] on input "7. Acknowledges and/or celebrates client progress" at bounding box center [427, 194] width 14 height 11
click at [232, 215] on div "FD play_arrow pause 08:37 + Add competency keyboard_arrow_right Because like yo…" at bounding box center [381, 199] width 304 height 85
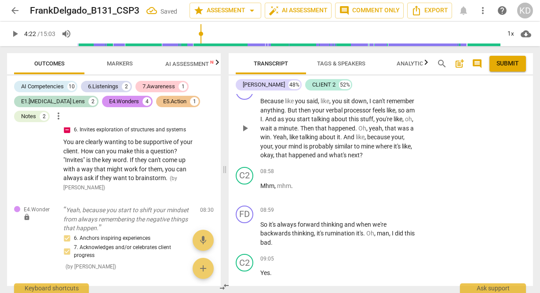
scroll to position [2305, 0]
click at [245, 133] on span "play_arrow" at bounding box center [245, 128] width 11 height 11
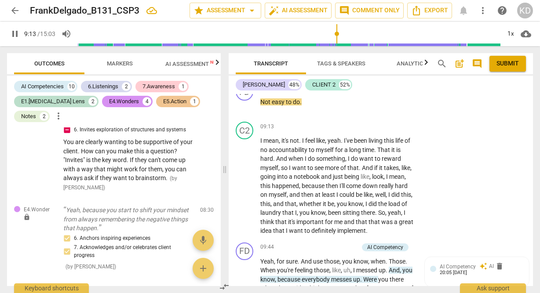
scroll to position [2594, 0]
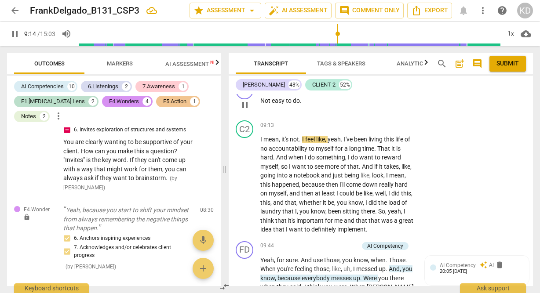
click at [246, 110] on span "pause" at bounding box center [245, 105] width 11 height 11
click at [390, 91] on p "Add competency" at bounding box center [388, 87] width 42 height 8
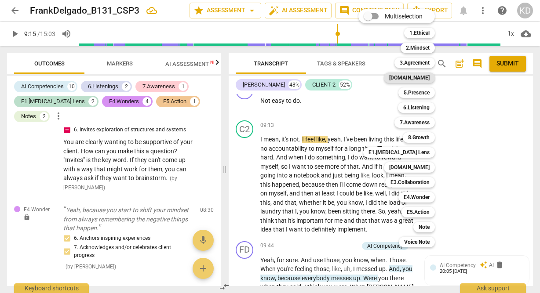
click at [421, 78] on b "[DOMAIN_NAME]" at bounding box center [409, 78] width 40 height 11
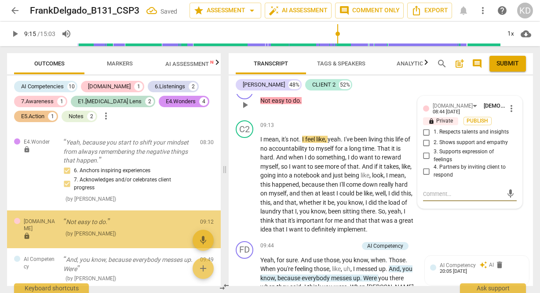
scroll to position [1320, 0]
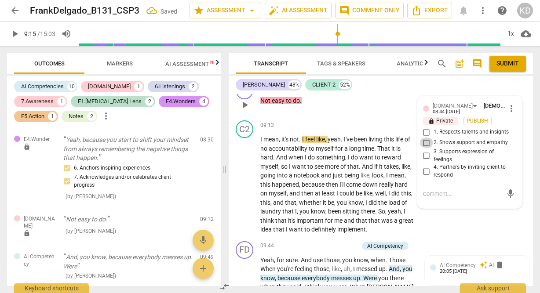
click at [426, 148] on input "2. Shows support and empathy" at bounding box center [427, 143] width 14 height 11
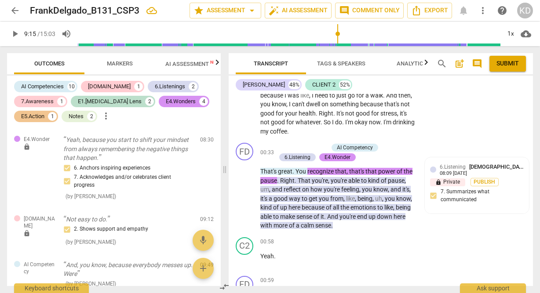
scroll to position [129, 0]
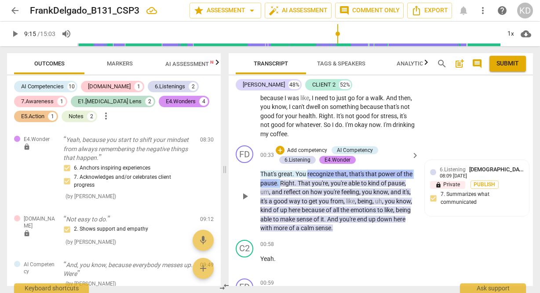
drag, startPoint x: 308, startPoint y: 173, endPoint x: 280, endPoint y: 184, distance: 30.2
click at [280, 184] on p "That's great . You recognize that , that's that power of the pause . Right . Th…" at bounding box center [337, 201] width 154 height 63
click at [307, 151] on p "Add competency" at bounding box center [307, 151] width 42 height 8
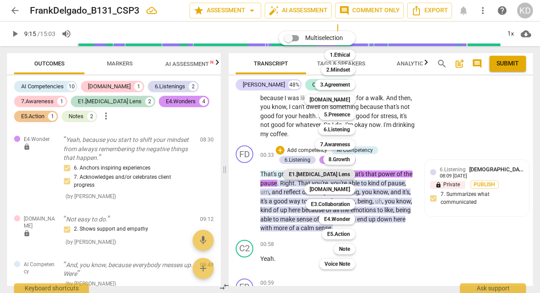
click at [333, 176] on b "E1.[MEDICAL_DATA] Lens" at bounding box center [319, 174] width 61 height 11
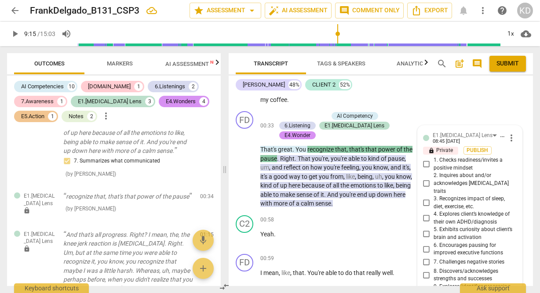
scroll to position [164, 0]
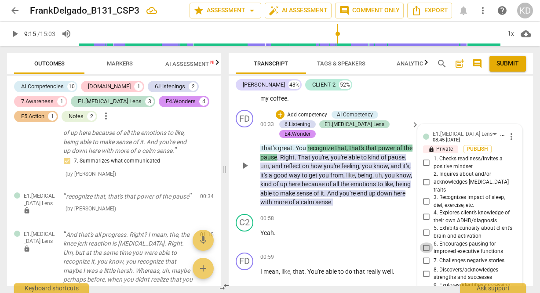
click at [425, 243] on input "6. Encourages pausing for improved executive functions" at bounding box center [427, 248] width 14 height 11
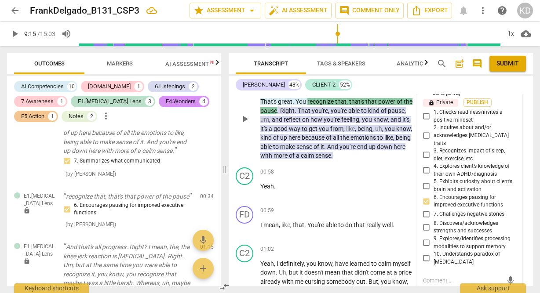
scroll to position [212, 0]
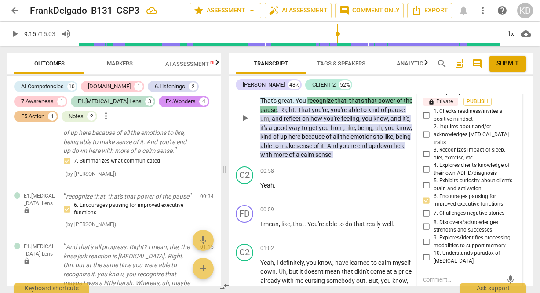
click at [426, 252] on input "10. Understands paradox of [MEDICAL_DATA]" at bounding box center [427, 257] width 14 height 11
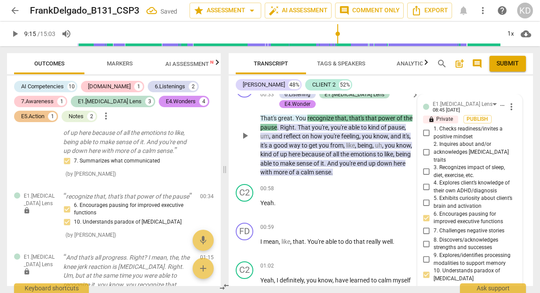
scroll to position [195, 0]
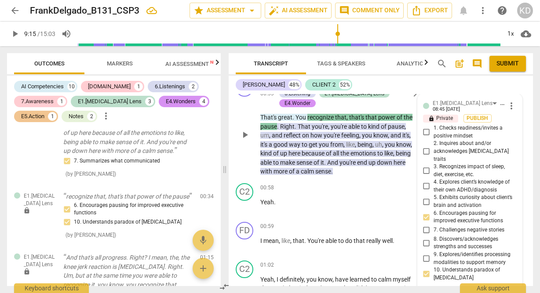
click at [425, 238] on input "8. Discovers/acknowledges strengths and successes" at bounding box center [427, 243] width 14 height 11
click at [231, 204] on div "C2 play_arrow pause 00:58 + Add competency keyboard_arrow_right Yeah ." at bounding box center [381, 199] width 304 height 39
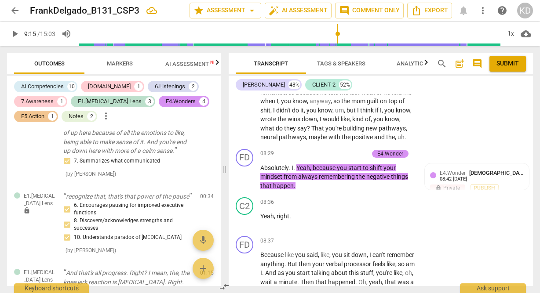
scroll to position [2151, 0]
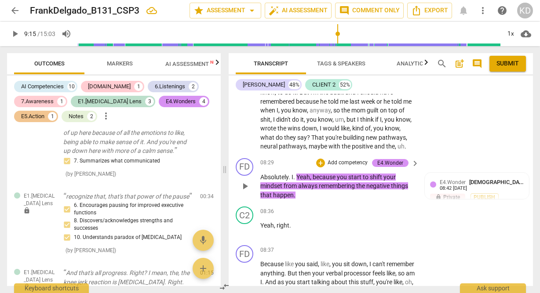
click at [351, 167] on p "Add competency" at bounding box center [348, 163] width 42 height 8
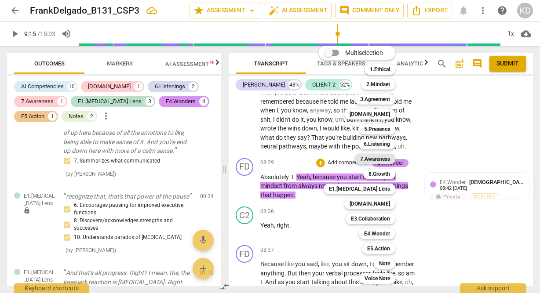
click at [380, 159] on b "7.Awareness" at bounding box center [375, 159] width 30 height 11
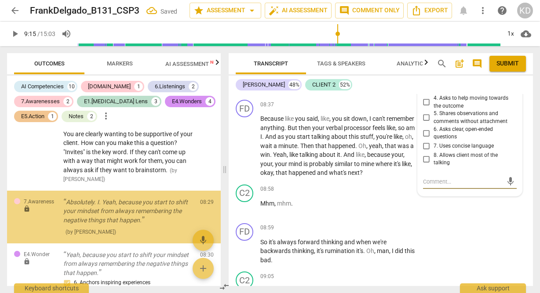
scroll to position [1335, 0]
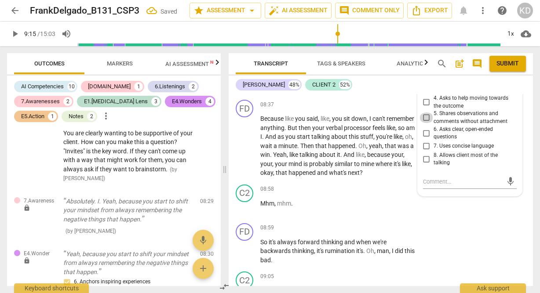
click at [426, 123] on input "5. Shares observations and comments without attachment" at bounding box center [427, 118] width 14 height 11
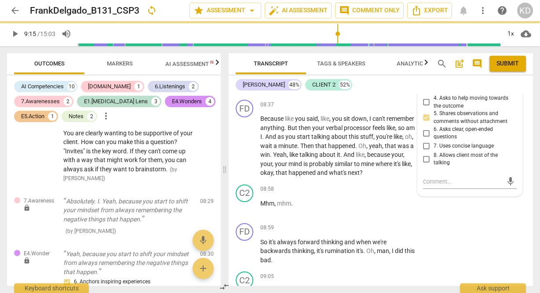
click at [427, 152] on input "7. Uses concise language" at bounding box center [427, 146] width 14 height 11
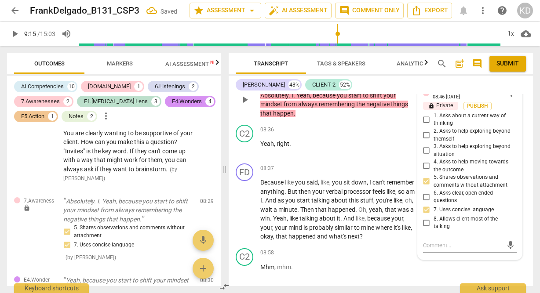
scroll to position [2238, 0]
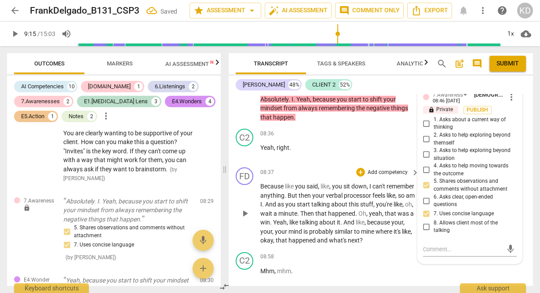
click at [233, 224] on div "FD play_arrow pause 08:37 + Add competency keyboard_arrow_right Because like yo…" at bounding box center [381, 206] width 304 height 85
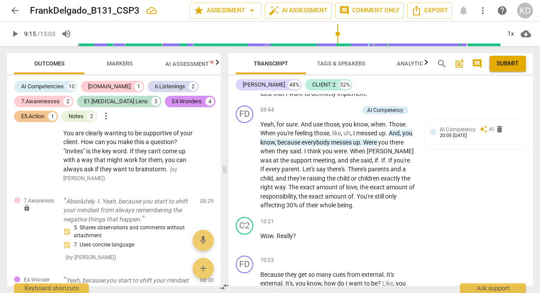
scroll to position [2749, 0]
click at [249, 170] on span "play_arrow" at bounding box center [245, 165] width 11 height 11
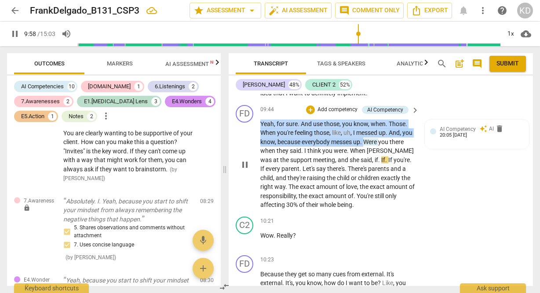
drag, startPoint x: 259, startPoint y: 150, endPoint x: 377, endPoint y: 170, distance: 119.1
click at [376, 169] on div "FD play_arrow pause 09:44 + Add competency AI Competency keyboard_arrow_right Y…" at bounding box center [381, 158] width 304 height 112
click at [338, 114] on p "Add competency" at bounding box center [338, 110] width 42 height 8
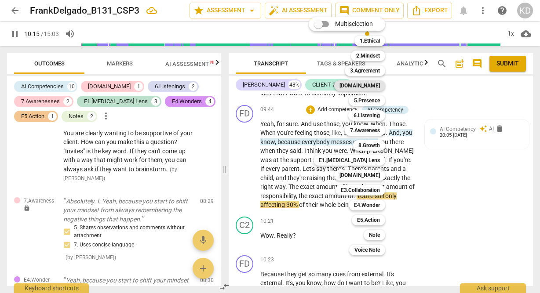
click at [373, 85] on b "[DOMAIN_NAME]" at bounding box center [360, 85] width 40 height 11
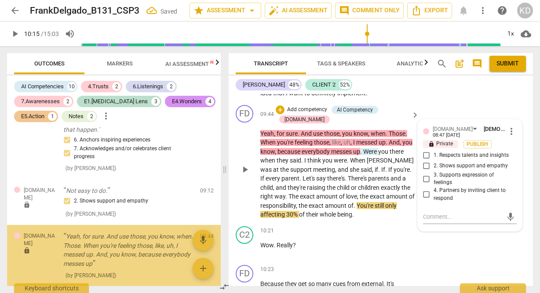
scroll to position [1544, 0]
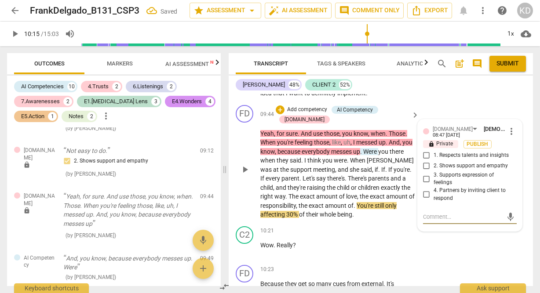
click at [425, 172] on input "2. Shows support and empathy" at bounding box center [427, 166] width 14 height 11
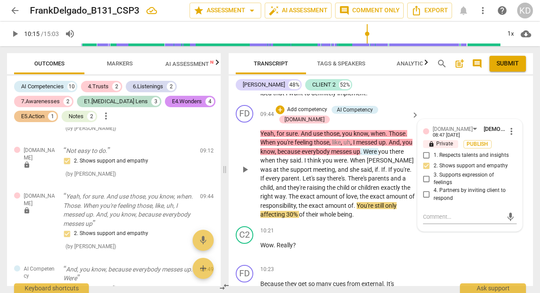
click at [424, 184] on input "3. Supports expression of feelings" at bounding box center [427, 179] width 14 height 11
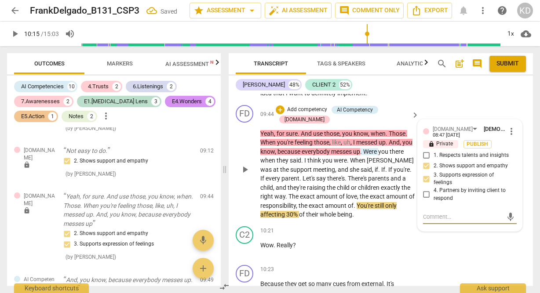
click at [441, 221] on textarea at bounding box center [463, 217] width 80 height 8
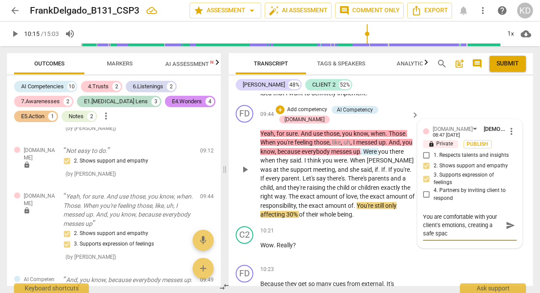
scroll to position [0, 0]
click at [234, 170] on div "FD play_arrow pause 09:44 + Add competency AI Competency [DOMAIN_NAME] keyboard…" at bounding box center [381, 162] width 304 height 121
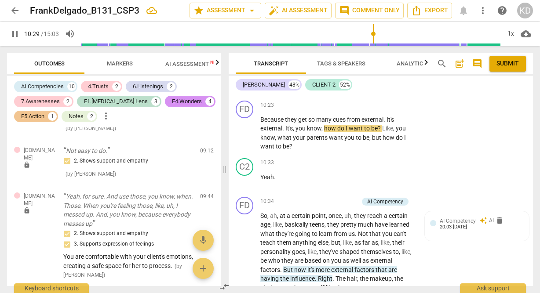
scroll to position [2920, 0]
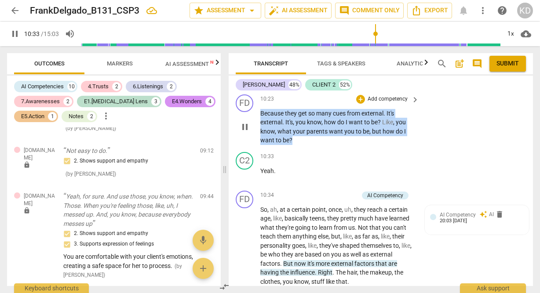
drag, startPoint x: 260, startPoint y: 140, endPoint x: 303, endPoint y: 172, distance: 53.3
click at [303, 149] on div "FD play_arrow pause 10:23 + Add competency keyboard_arrow_right Because they ge…" at bounding box center [381, 120] width 304 height 58
click at [389, 103] on p "Add competency" at bounding box center [388, 99] width 42 height 8
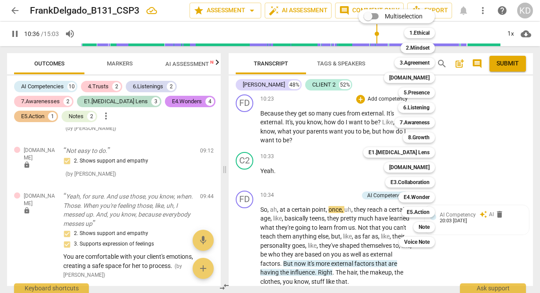
click at [226, 170] on div at bounding box center [270, 146] width 540 height 293
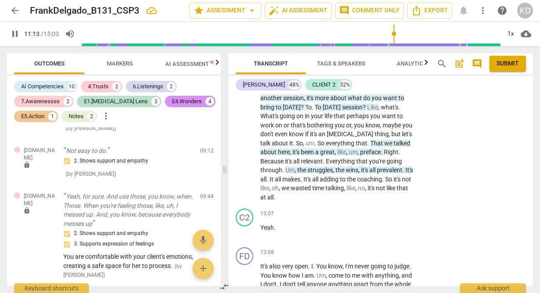
scroll to position [3394, 0]
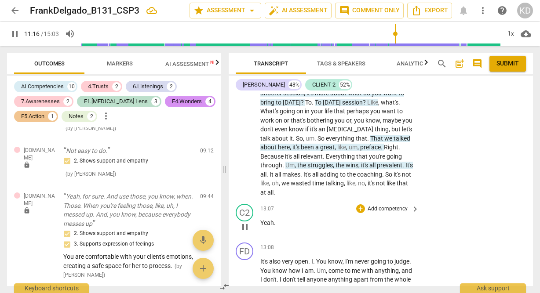
click at [393, 213] on p "Add competency" at bounding box center [388, 209] width 42 height 8
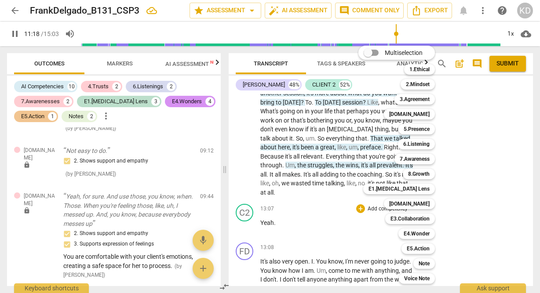
click at [343, 241] on div at bounding box center [270, 146] width 540 height 293
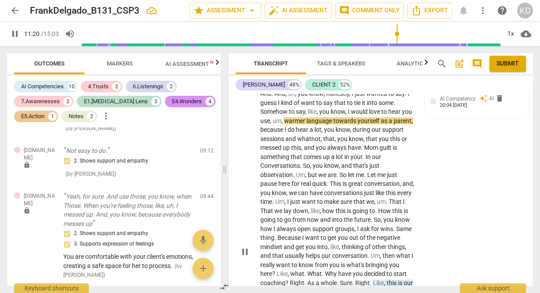
scroll to position [3172, 0]
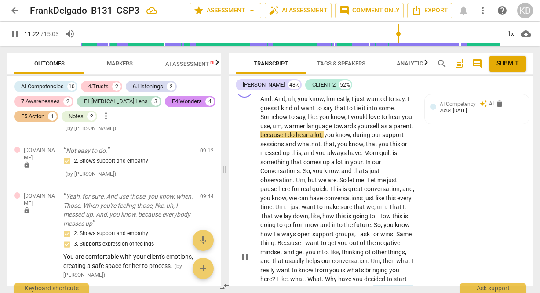
click at [334, 89] on p "Add competency" at bounding box center [334, 85] width 42 height 8
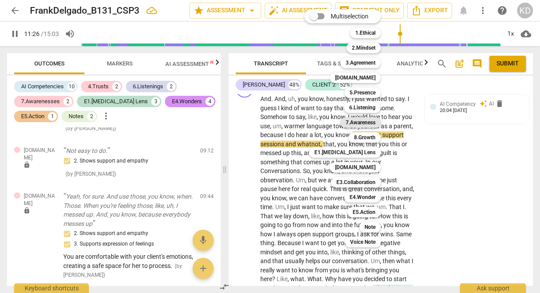
click at [367, 122] on b "7.Awareness" at bounding box center [361, 122] width 30 height 11
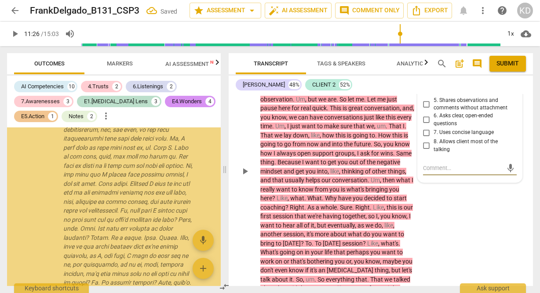
scroll to position [1904, 0]
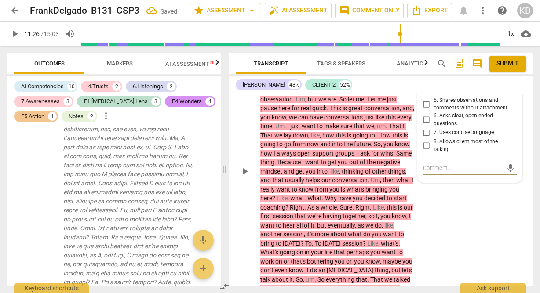
click at [425, 151] on input "8. Allows client most of the talking" at bounding box center [427, 146] width 14 height 11
click at [434, 172] on textarea at bounding box center [463, 168] width 80 height 8
click at [235, 225] on div "FD play_arrow pause 11:04 + Add competency AI Competencies 7.Awareness keyboard…" at bounding box center [381, 164] width 304 height 356
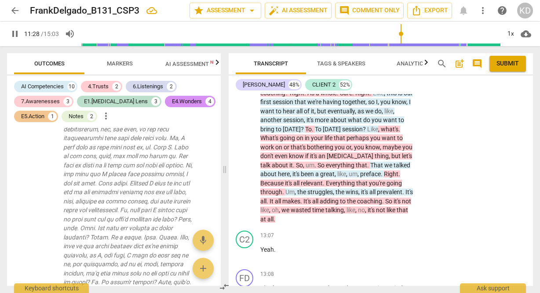
scroll to position [3359, 0]
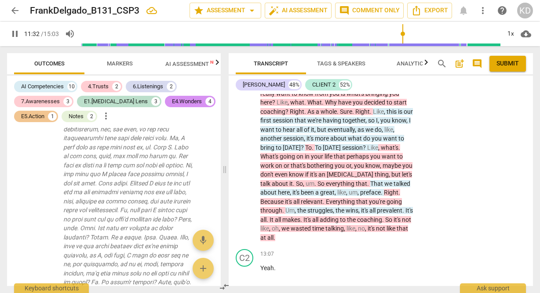
click at [246, 81] on span "pause" at bounding box center [245, 75] width 11 height 11
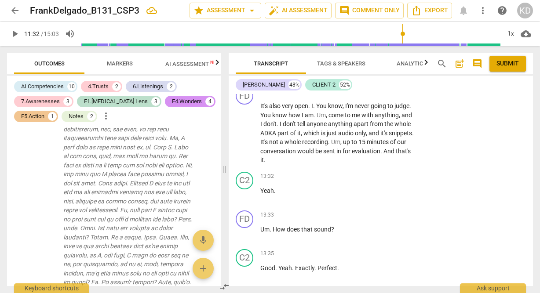
scroll to position [3560, 0]
drag, startPoint x: 346, startPoint y: 131, endPoint x: 412, endPoint y: 133, distance: 66.0
click at [412, 133] on p "It's also very open . I . You know , I'm never going to judge . You know how I …" at bounding box center [337, 132] width 154 height 63
click at [395, 95] on p "Add competency" at bounding box center [388, 92] width 42 height 8
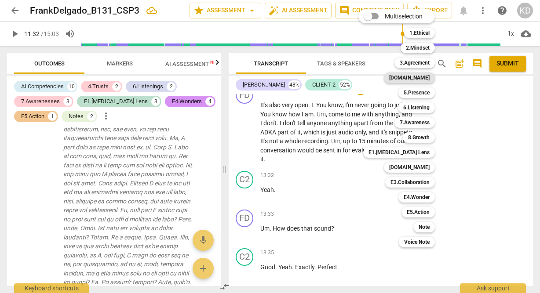
click at [423, 76] on b "[DOMAIN_NAME]" at bounding box center [409, 78] width 40 height 11
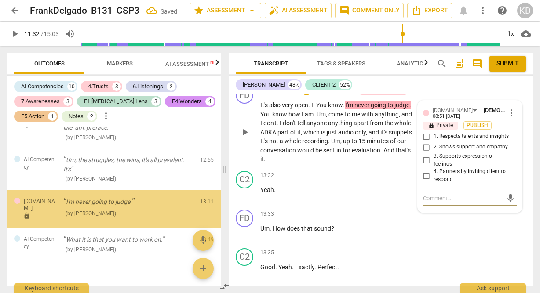
scroll to position [2327, 0]
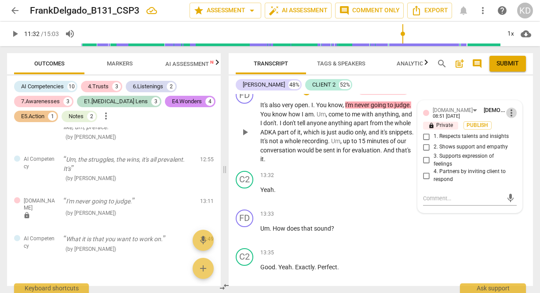
click at [510, 118] on span "more_vert" at bounding box center [511, 113] width 11 height 11
click at [515, 156] on li "Delete" at bounding box center [517, 155] width 30 height 17
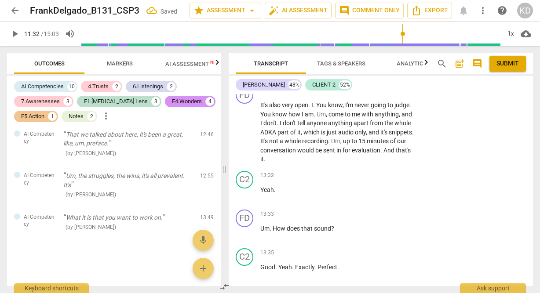
scroll to position [2311, 0]
drag, startPoint x: 346, startPoint y: 132, endPoint x: 413, endPoint y: 133, distance: 66.9
click at [413, 133] on p "It's also very open . I . You know , I'm never going to judge . You know how I …" at bounding box center [337, 132] width 154 height 63
click at [236, 164] on div "FD play_arrow pause" at bounding box center [248, 125] width 25 height 78
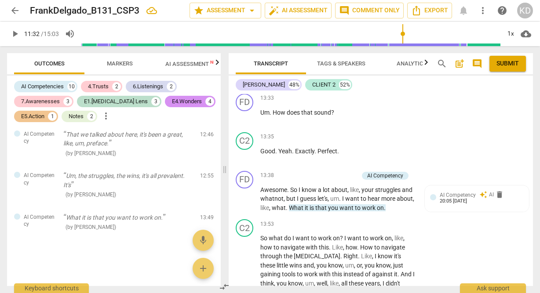
scroll to position [3678, 0]
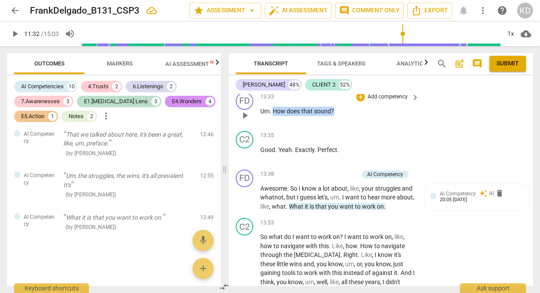
drag, startPoint x: 274, startPoint y: 137, endPoint x: 336, endPoint y: 136, distance: 62.5
click at [336, 116] on p "Um . How does that sound ?" at bounding box center [337, 111] width 154 height 9
click at [383, 101] on p "Add competency" at bounding box center [388, 97] width 42 height 8
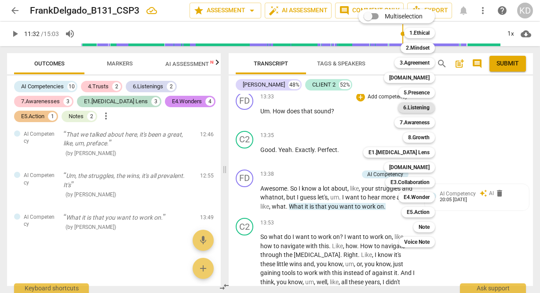
click at [410, 110] on b "6.Listening" at bounding box center [416, 107] width 26 height 11
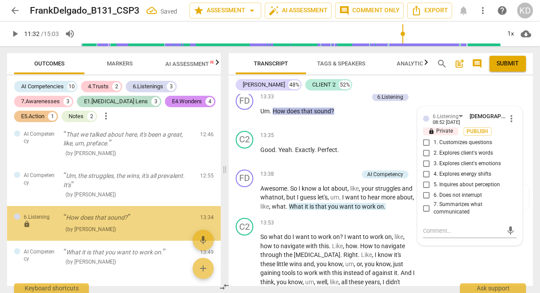
scroll to position [2327, 0]
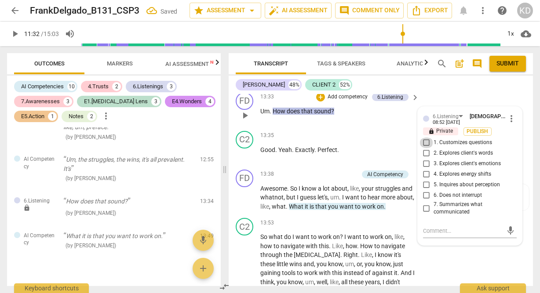
click at [425, 148] on input "1. Customizes questions" at bounding box center [427, 143] width 14 height 11
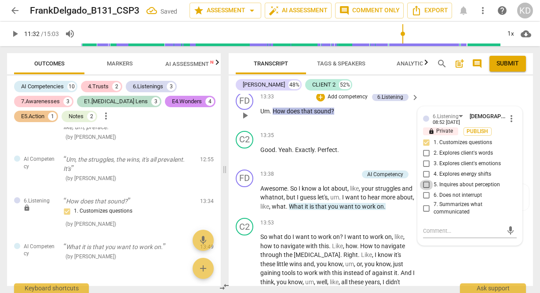
click at [426, 190] on input "5. Inquires about perception" at bounding box center [427, 185] width 14 height 11
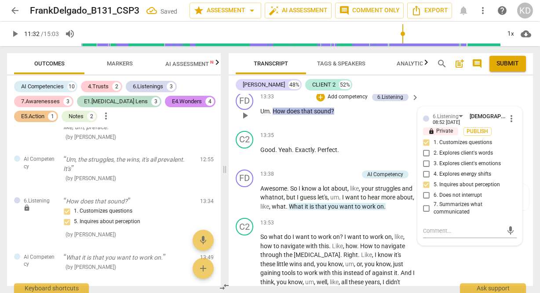
click at [352, 101] on p "Add competency" at bounding box center [348, 97] width 42 height 8
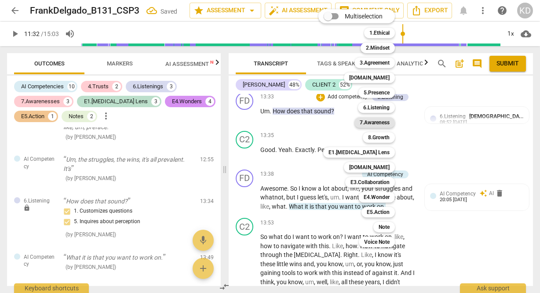
click at [381, 124] on b "7.Awareness" at bounding box center [375, 122] width 30 height 11
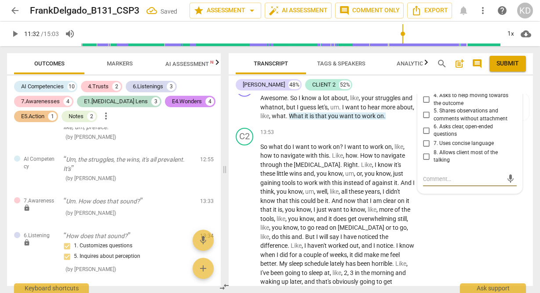
scroll to position [3769, 0]
click at [426, 136] on input "6. Asks clear, open-ended questions" at bounding box center [427, 131] width 14 height 11
click at [425, 150] on input "7. Uses concise language" at bounding box center [427, 144] width 14 height 11
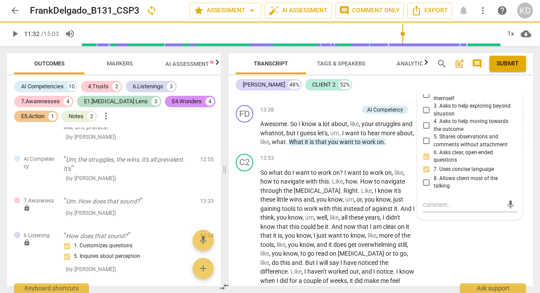
scroll to position [3742, 0]
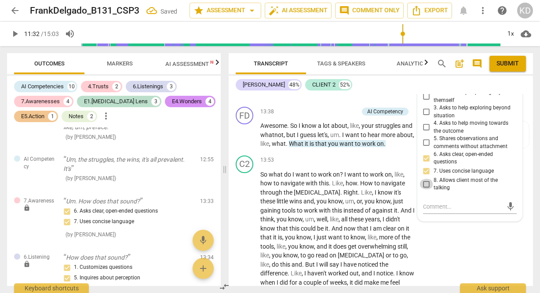
click at [425, 190] on input "8. Allows client most of the talking" at bounding box center [427, 184] width 14 height 11
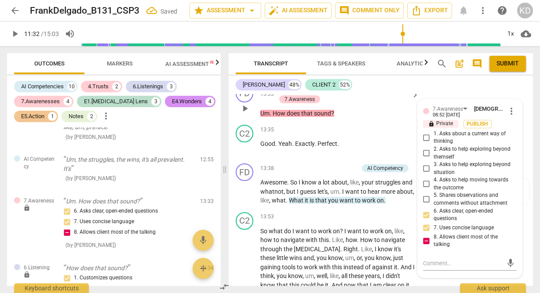
scroll to position [3684, 0]
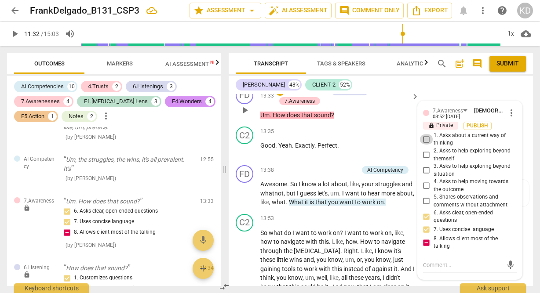
click at [426, 145] on input "1. Asks about a current way of thinking" at bounding box center [427, 139] width 14 height 11
click at [231, 196] on div "FD play_arrow pause 13:38 + Add competency AI Competency keyboard_arrow_right A…" at bounding box center [381, 186] width 304 height 49
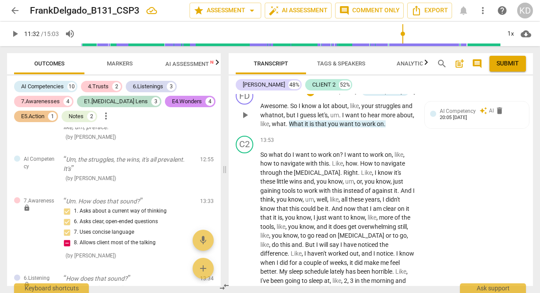
scroll to position [3761, 0]
click at [244, 121] on span "play_arrow" at bounding box center [245, 115] width 11 height 11
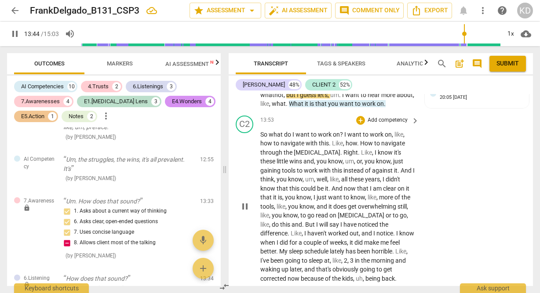
scroll to position [3783, 0]
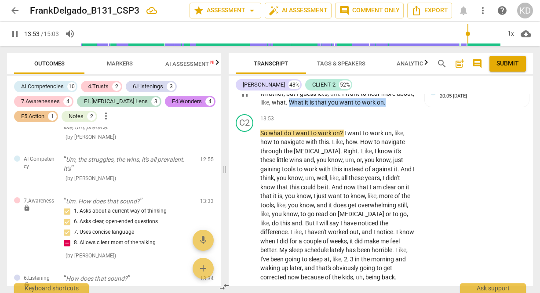
drag, startPoint x: 307, startPoint y: 128, endPoint x: 404, endPoint y: 126, distance: 97.2
click at [404, 107] on p "Awesome . So I know a lot about , like , your struggles and whatnot , but I gue…" at bounding box center [337, 93] width 154 height 27
click at [347, 75] on p "Add competency" at bounding box center [338, 71] width 42 height 8
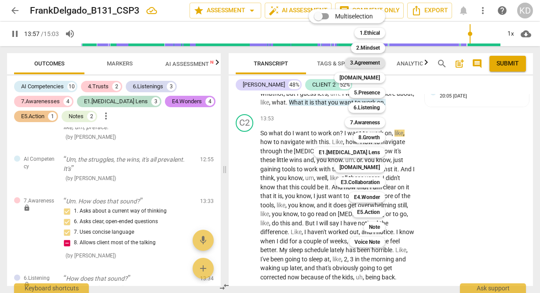
click at [370, 65] on b "3.Agreement" at bounding box center [365, 63] width 30 height 11
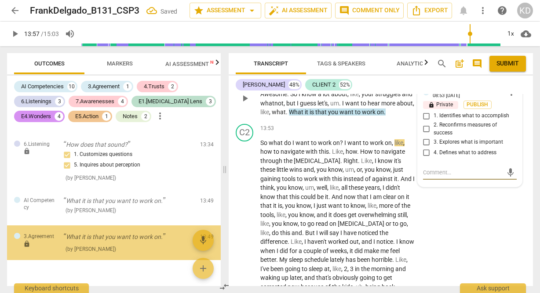
scroll to position [2479, 0]
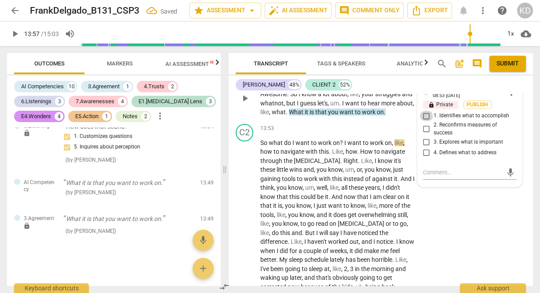
click at [425, 121] on input "1. Identifies what to accomplish" at bounding box center [427, 116] width 14 height 11
click at [229, 209] on div "C2 play_arrow pause 13:53 + Add competency keyboard_arrow_right So what do I wa…" at bounding box center [381, 207] width 304 height 175
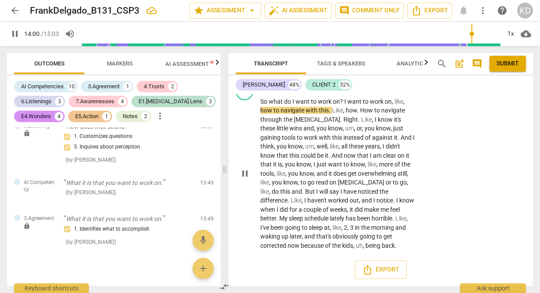
scroll to position [3851, 0]
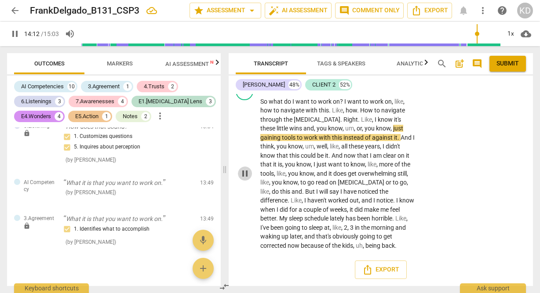
click at [245, 174] on span "pause" at bounding box center [245, 173] width 11 height 11
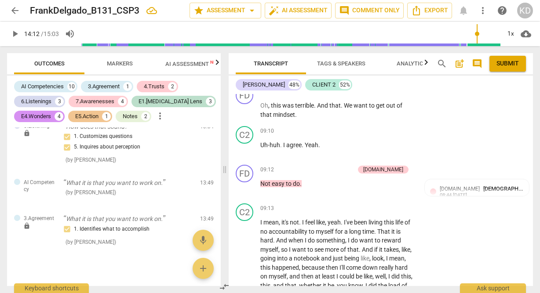
click at [459, 63] on span "post_add" at bounding box center [459, 63] width 11 height 11
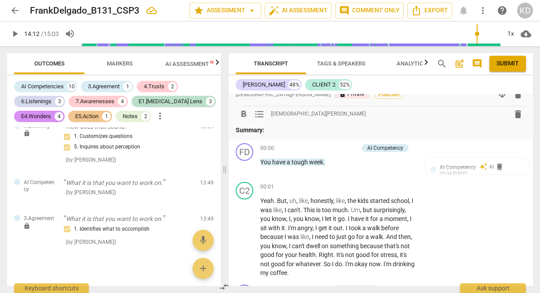
scroll to position [0, 0]
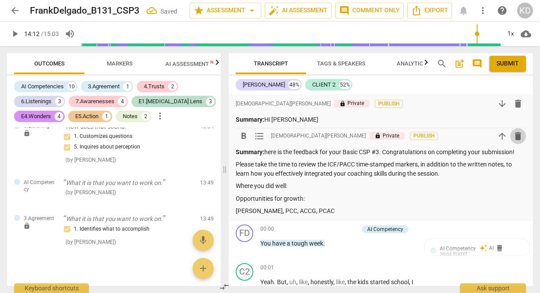
click at [516, 137] on span "delete" at bounding box center [518, 136] width 11 height 11
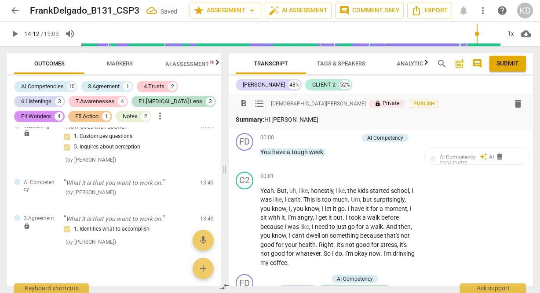
click at [307, 117] on p "Summary: Hi [PERSON_NAME]" at bounding box center [381, 119] width 290 height 9
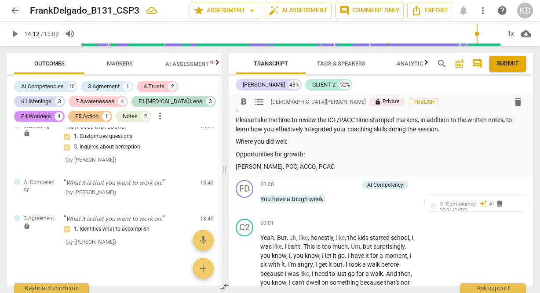
scroll to position [22, 0]
click at [294, 142] on p "Where you did well:" at bounding box center [381, 141] width 290 height 9
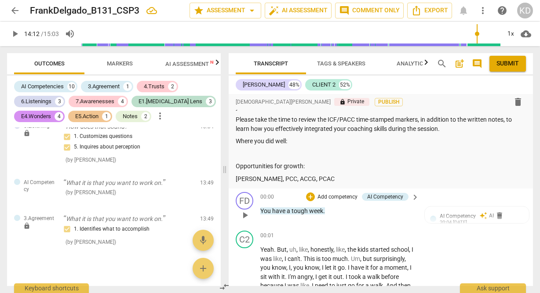
click at [336, 197] on p "Add competency" at bounding box center [338, 197] width 42 height 8
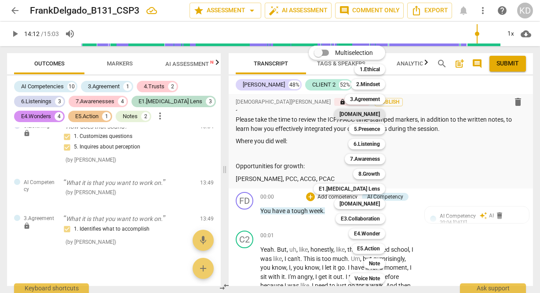
click at [372, 114] on b "[DOMAIN_NAME]" at bounding box center [360, 114] width 40 height 11
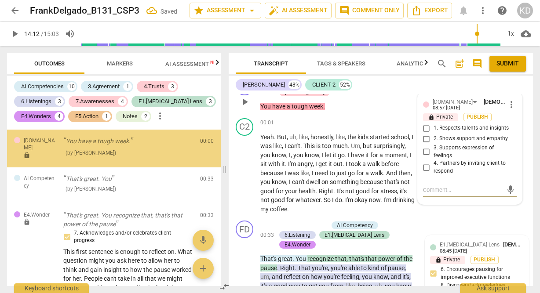
scroll to position [0, 0]
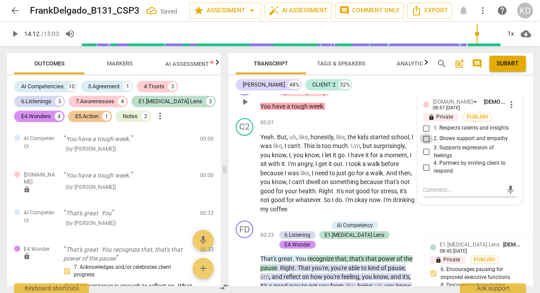
click at [424, 139] on input "2. Shows support and empathy" at bounding box center [427, 139] width 14 height 11
click at [426, 151] on input "3. Supports expression of feelings" at bounding box center [427, 152] width 14 height 11
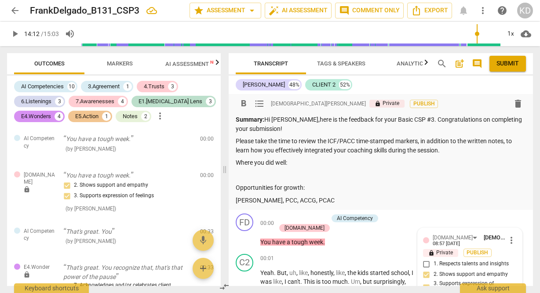
click at [297, 163] on p "Where you did well:" at bounding box center [381, 162] width 290 height 9
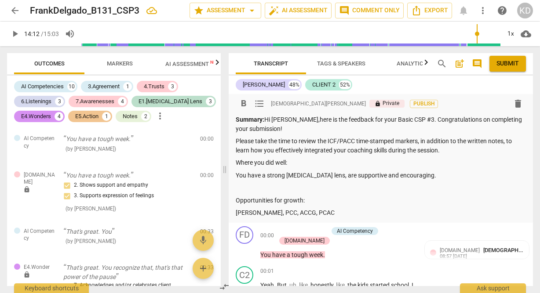
click at [297, 163] on p "Where you did well:" at bounding box center [381, 162] width 290 height 9
click at [310, 200] on p "Opportunities for growth:" at bounding box center [381, 200] width 290 height 9
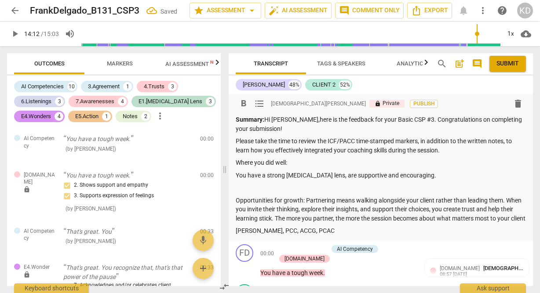
click at [411, 175] on p "You have a strong [MEDICAL_DATA] lens, are supportive and encouraging." at bounding box center [381, 175] width 290 height 9
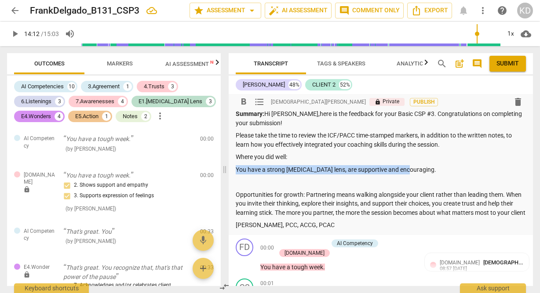
drag, startPoint x: 411, startPoint y: 171, endPoint x: 236, endPoint y: 172, distance: 175.5
click at [236, 172] on p "You have a strong [MEDICAL_DATA] lens, are supportive and encouraging." at bounding box center [381, 169] width 290 height 9
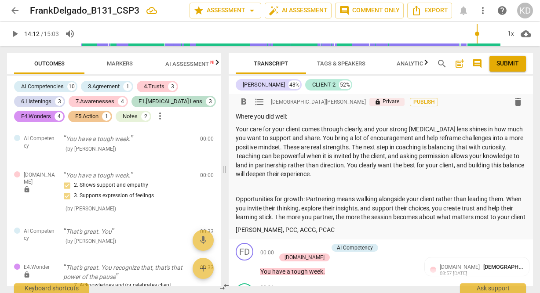
scroll to position [47, 0]
click at [235, 201] on div "format_bold format_list_bulleted [PERSON_NAME] lock Private Publish delete Summ…" at bounding box center [381, 143] width 304 height 192
click at [236, 200] on p "Opportunities for growth: Partnering means walking alongside your client rather…" at bounding box center [381, 207] width 290 height 27
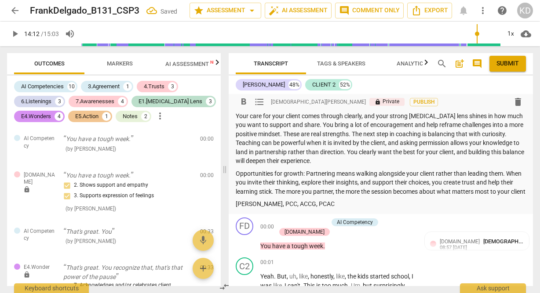
scroll to position [60, 0]
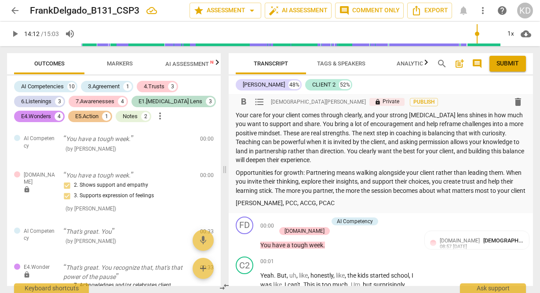
click at [268, 196] on p "Opportunities for growth: Partnering means walking alongside your client rather…" at bounding box center [381, 181] width 290 height 27
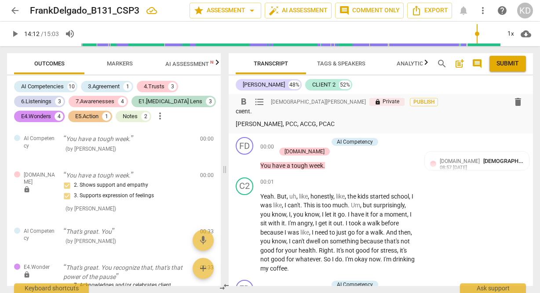
scroll to position [150, 0]
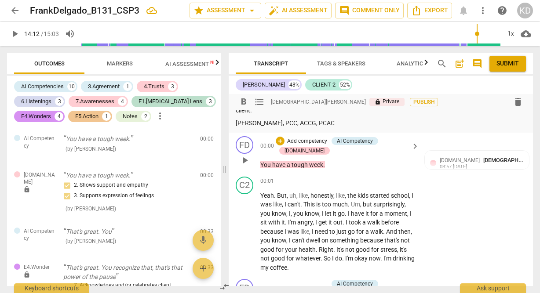
click at [315, 142] on p "Add competency" at bounding box center [307, 142] width 42 height 8
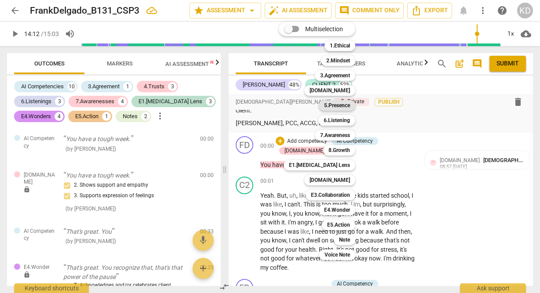
click at [346, 106] on b "5.Presence" at bounding box center [337, 105] width 26 height 11
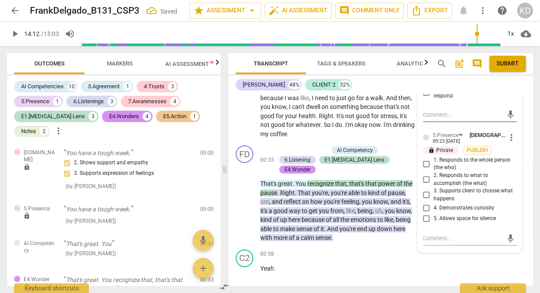
scroll to position [285, 0]
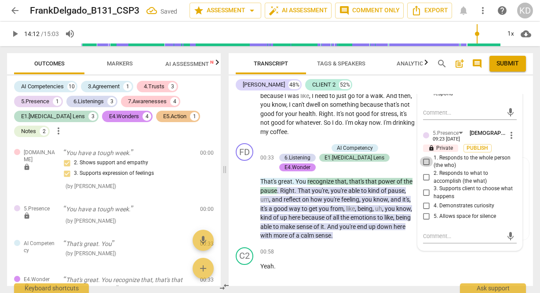
click at [424, 161] on input "1. Responds to the whole person (the who)" at bounding box center [427, 162] width 14 height 11
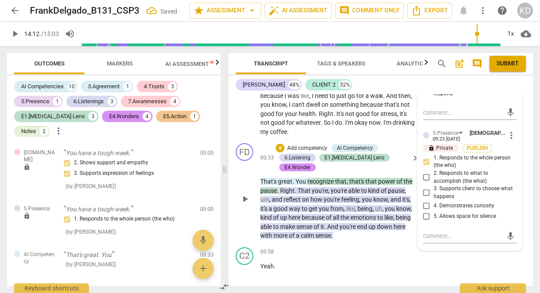
click at [233, 174] on div "FD play_arrow pause 00:33 + Add competency AI Competency 6.Listening E1.[MEDICA…" at bounding box center [381, 192] width 304 height 104
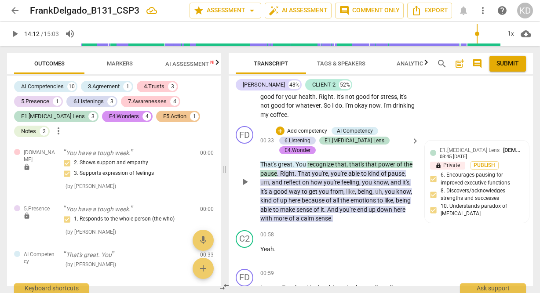
scroll to position [317, 0]
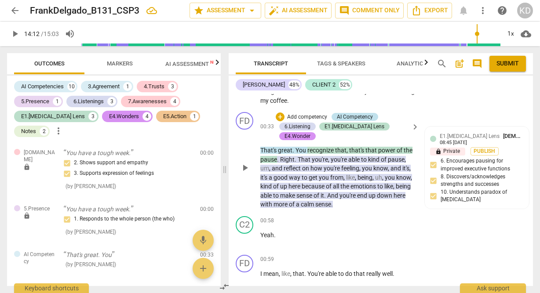
click at [362, 115] on div "AI Competency" at bounding box center [355, 117] width 36 height 8
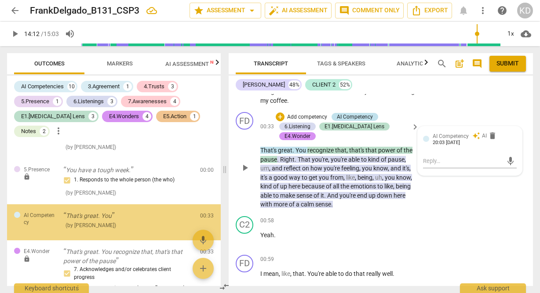
scroll to position [84, 0]
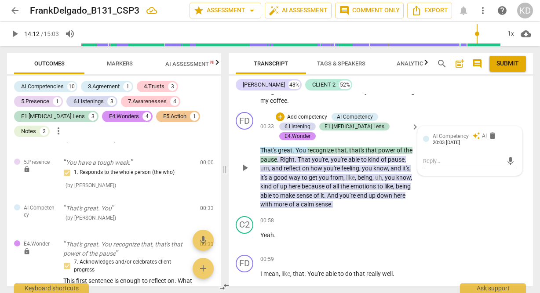
click at [308, 117] on p "Add competency" at bounding box center [307, 117] width 42 height 8
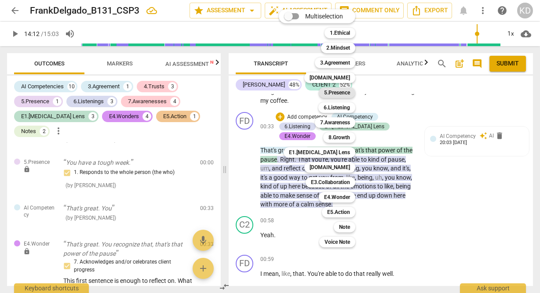
click at [336, 93] on b "5.Presence" at bounding box center [337, 93] width 26 height 11
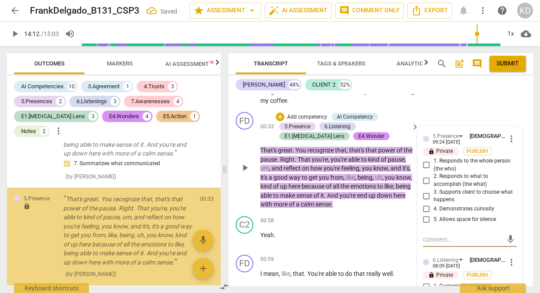
scroll to position [410, 0]
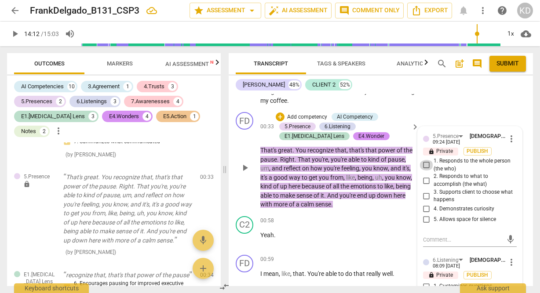
click at [424, 165] on input "1. Responds to the whole person (the who)" at bounding box center [427, 165] width 14 height 11
click at [231, 198] on div "FD play_arrow pause 00:33 + Add competency AI Competency 5.Presence 6.Listening…" at bounding box center [381, 161] width 304 height 104
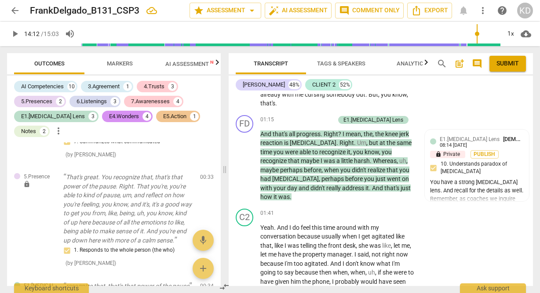
scroll to position [552, 0]
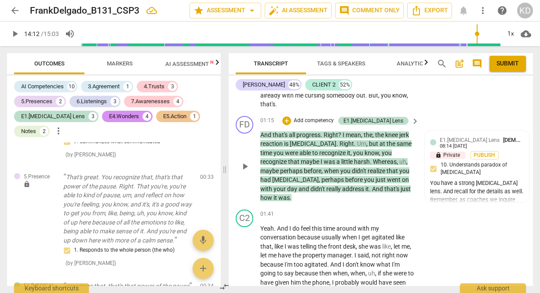
click at [335, 122] on p "Add competency" at bounding box center [314, 121] width 42 height 8
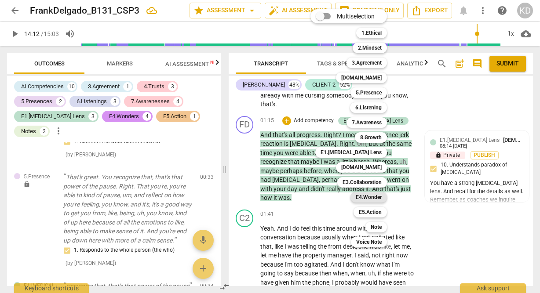
click at [370, 198] on b "E4.Wonder" at bounding box center [369, 197] width 26 height 11
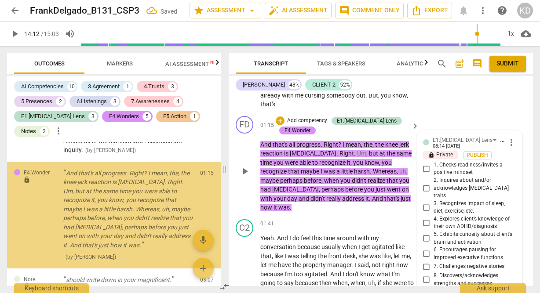
scroll to position [826, 0]
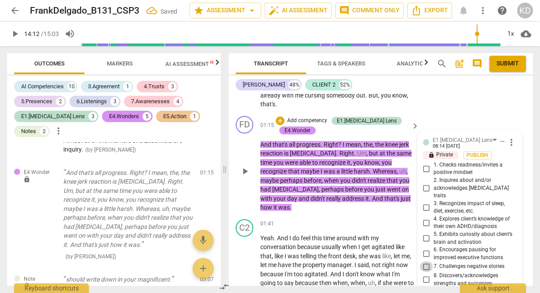
click at [427, 262] on input "7. Challenges negative stories" at bounding box center [427, 267] width 14 height 11
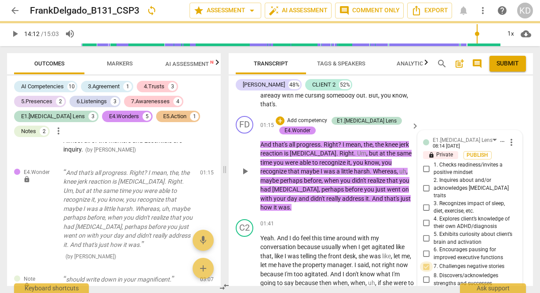
click at [427, 262] on input "7. Challenges negative stories" at bounding box center [427, 267] width 14 height 11
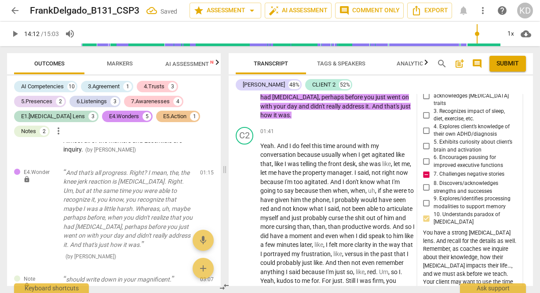
scroll to position [638, 0]
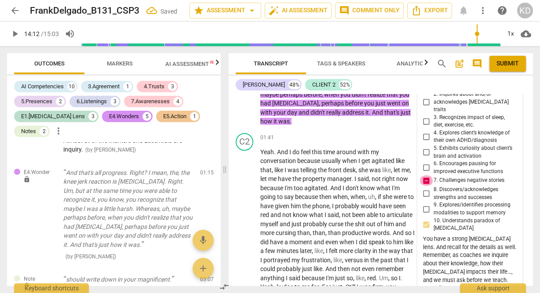
click at [425, 175] on input "7. Challenges negative stories" at bounding box center [427, 180] width 14 height 11
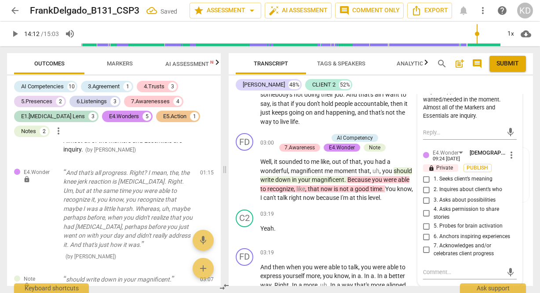
scroll to position [887, 0]
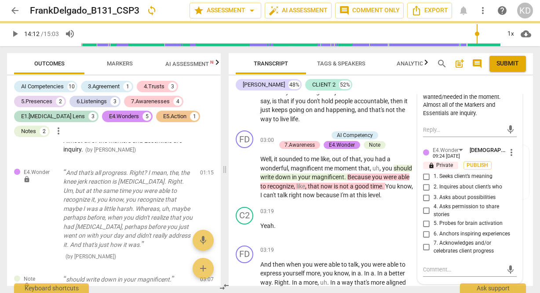
click at [423, 242] on input "7. Acknowledges and/or celebrates client progress" at bounding box center [427, 247] width 14 height 11
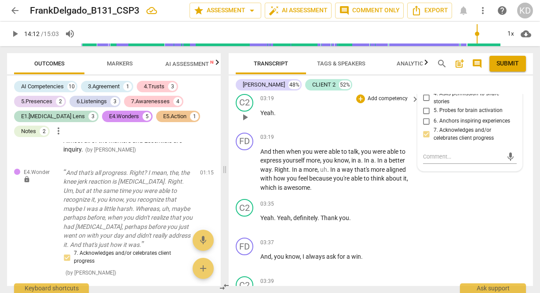
scroll to position [1003, 0]
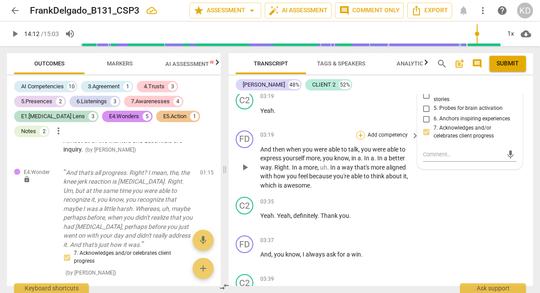
click at [360, 131] on div "+" at bounding box center [360, 135] width 9 height 9
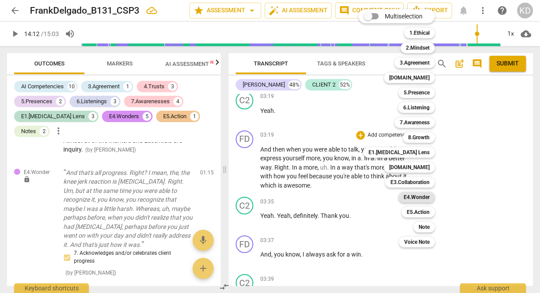
click at [420, 198] on b "E4.Wonder" at bounding box center [417, 197] width 26 height 11
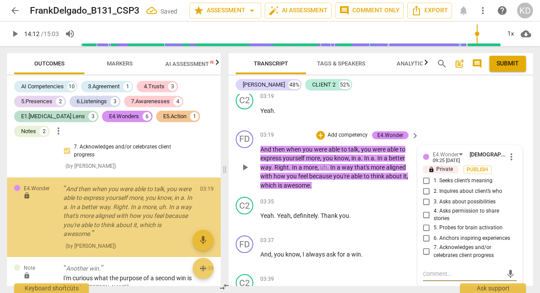
scroll to position [1150, 0]
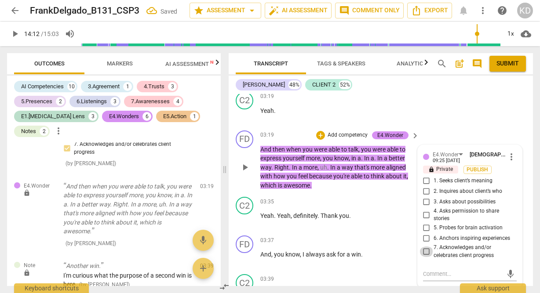
click at [425, 247] on input "7. Acknowledges and/or celebrates client progress" at bounding box center [427, 252] width 14 height 11
click at [232, 213] on div "C2 play_arrow pause 03:35 + Add competency keyboard_arrow_right Yeah . Yeah , d…" at bounding box center [381, 212] width 304 height 39
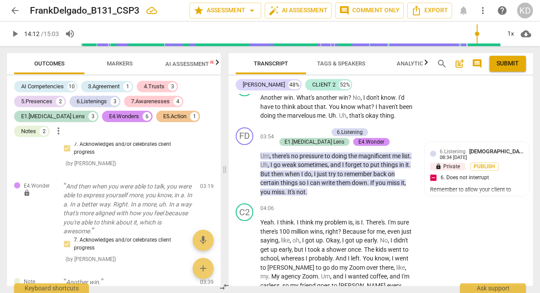
scroll to position [1275, 0]
click at [313, 129] on p "Add competency" at bounding box center [307, 133] width 42 height 8
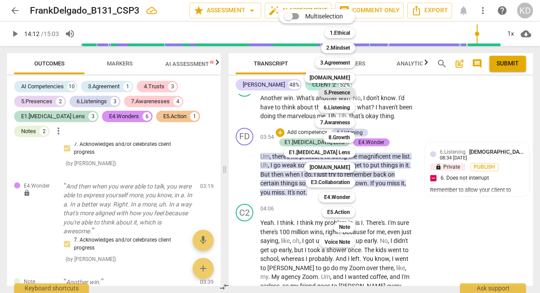
click at [345, 92] on b "5.Presence" at bounding box center [337, 93] width 26 height 11
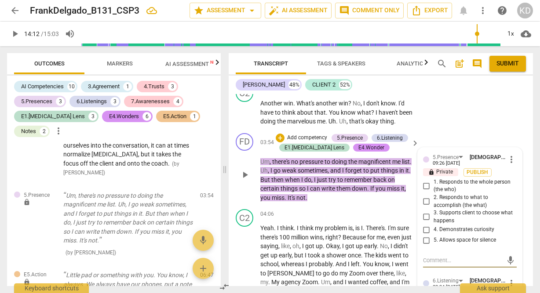
scroll to position [1264, 0]
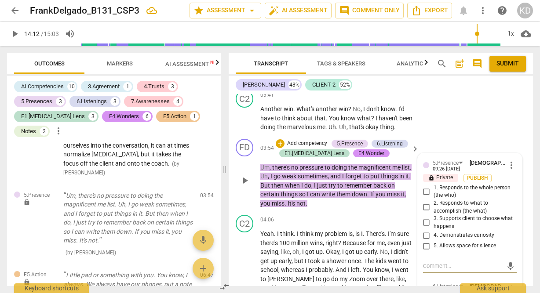
click at [507, 160] on span "more_vert" at bounding box center [511, 165] width 11 height 11
click at [514, 172] on li "Delete" at bounding box center [517, 172] width 30 height 17
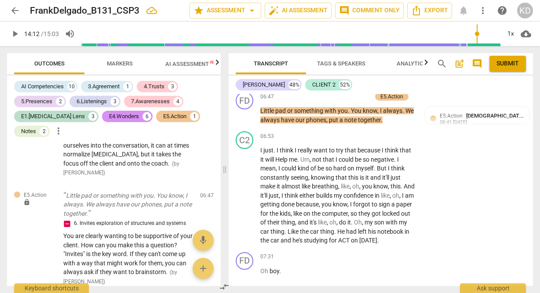
scroll to position [1980, 0]
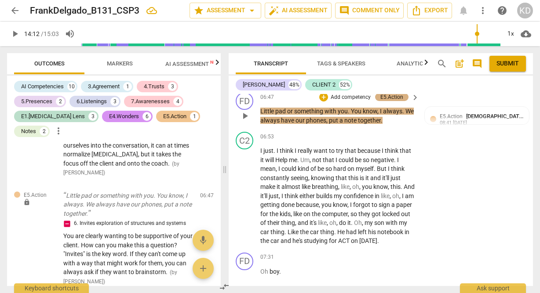
click at [381, 98] on div "E5.Action" at bounding box center [391, 97] width 23 height 8
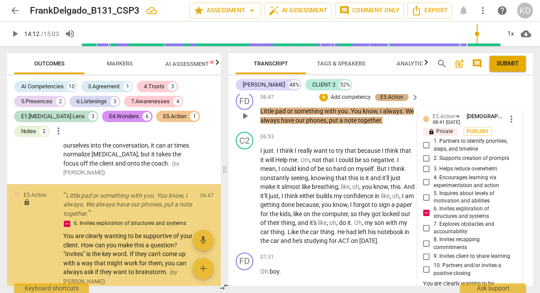
scroll to position [1691, 0]
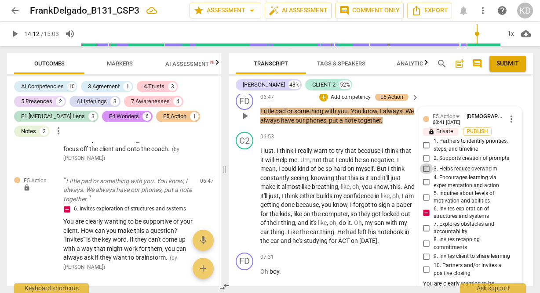
click at [425, 169] on input "3. Helps reduce overwhelm" at bounding box center [427, 169] width 14 height 11
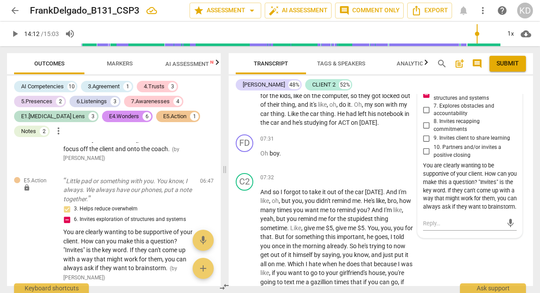
scroll to position [2091, 0]
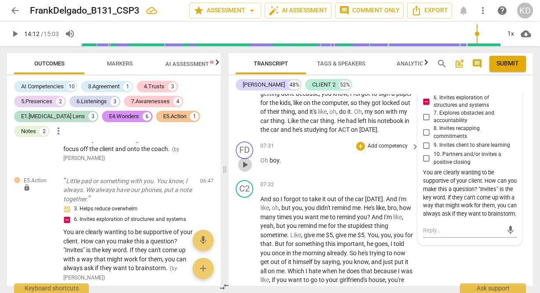
click at [243, 170] on span "play_arrow" at bounding box center [245, 165] width 11 height 11
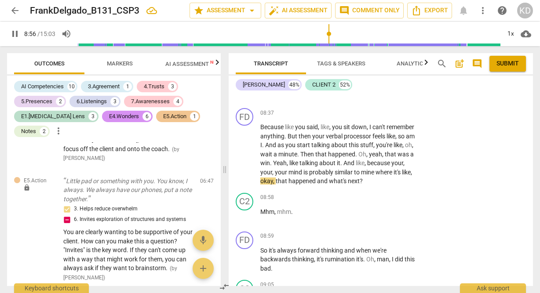
scroll to position [2452, 0]
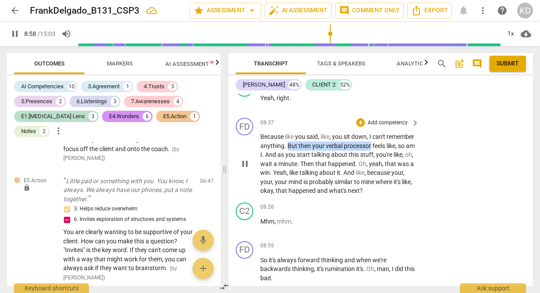
drag, startPoint x: 317, startPoint y: 165, endPoint x: 410, endPoint y: 165, distance: 93.2
click at [410, 165] on p "Because like you said , like , you sit down , I can't remember anything . But t…" at bounding box center [337, 163] width 154 height 63
click at [394, 127] on p "Add competency" at bounding box center [388, 123] width 42 height 8
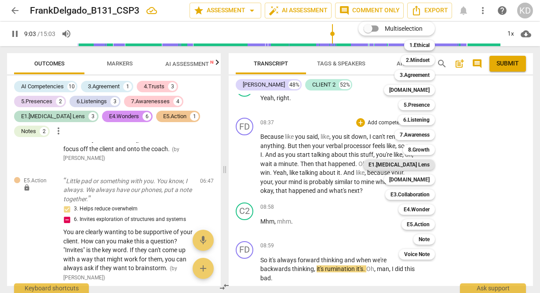
click at [416, 167] on b "E1.[MEDICAL_DATA] Lens" at bounding box center [399, 165] width 61 height 11
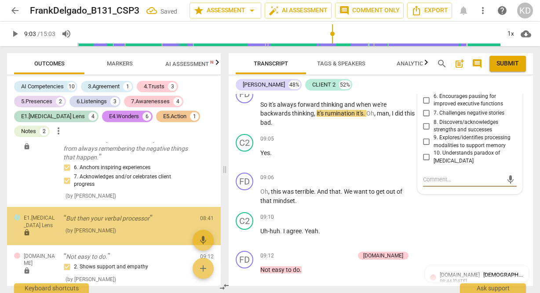
scroll to position [1933, 0]
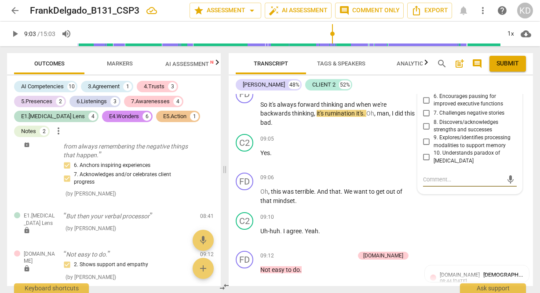
click at [423, 147] on input "9. Explores/identifies processing modalities to support memory" at bounding box center [427, 142] width 14 height 11
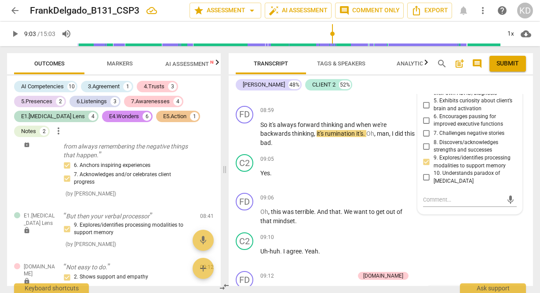
scroll to position [2596, 0]
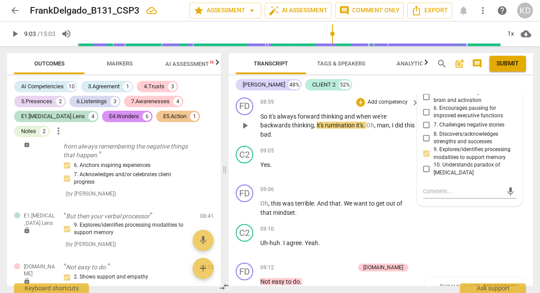
click at [234, 143] on div "FD play_arrow pause 08:59 + Add competency keyboard_arrow_right So it's always …" at bounding box center [381, 118] width 304 height 49
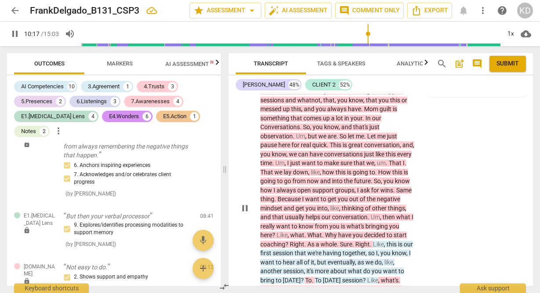
scroll to position [3387, 0]
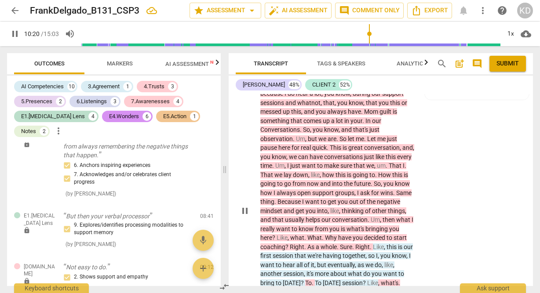
click at [247, 216] on span "pause" at bounding box center [245, 211] width 11 height 11
click at [450, 178] on div "FD play_arrow pause 11:04 + Add competency AI Competencies 7.Awareness keyboard…" at bounding box center [381, 204] width 304 height 356
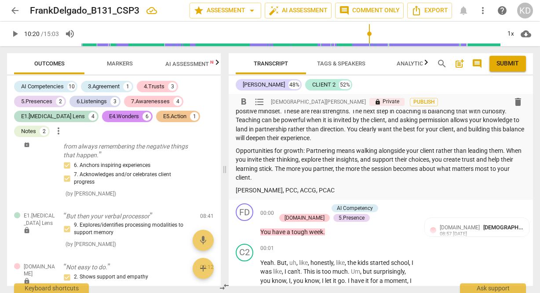
scroll to position [85, 0]
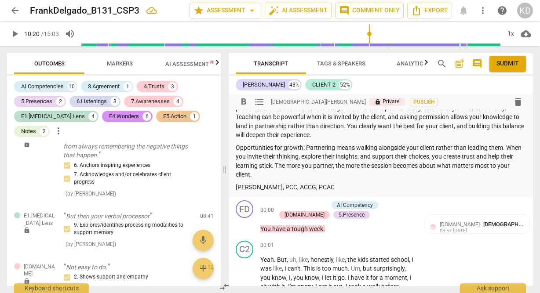
click at [278, 175] on p "Opportunities for growth: Partnering means walking alongside your client rather…" at bounding box center [381, 161] width 290 height 36
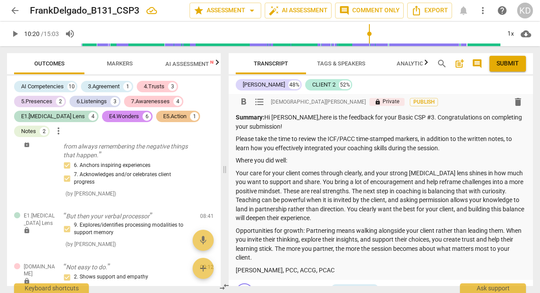
scroll to position [0, 0]
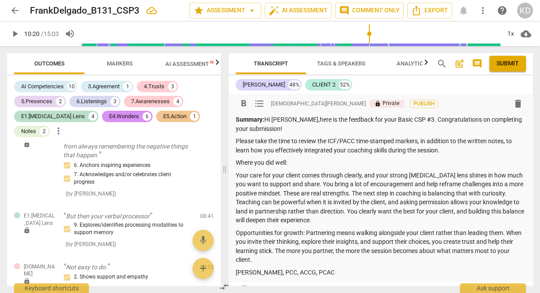
click at [291, 121] on p "Summary: Hi [PERSON_NAME],here is the feedback for your Basic CSP #3. Congratul…" at bounding box center [381, 124] width 290 height 18
drag, startPoint x: 412, startPoint y: 122, endPoint x: 384, endPoint y: 131, distance: 29.8
click at [384, 131] on p "Summary: Hi [PERSON_NAME], here is the feedback for your Basic CSP #3. Congratu…" at bounding box center [381, 124] width 290 height 18
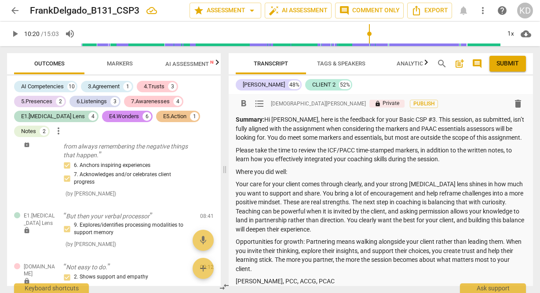
click at [511, 121] on p "Summary: Hi [PERSON_NAME], here is the feedback for your Basic CSP #3. This ses…" at bounding box center [381, 128] width 290 height 27
click at [512, 130] on p "Summary: Hi [PERSON_NAME], here is the feedback for your Basic CSP #3. This ses…" at bounding box center [381, 128] width 290 height 27
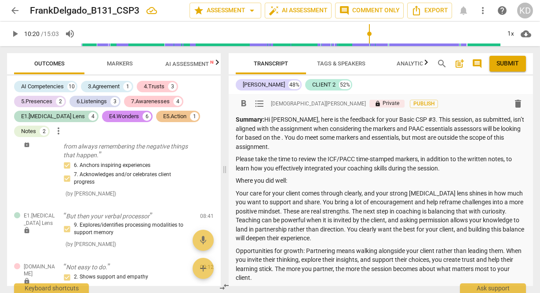
click at [259, 130] on p "Summary: Hi [PERSON_NAME], here is the feedback for your Basic CSP #3. This ses…" at bounding box center [381, 133] width 290 height 36
click at [302, 139] on p "Summary: Hi [PERSON_NAME], here is the feedback for your Basic CSP #3. This ses…" at bounding box center [381, 133] width 290 height 36
click at [267, 140] on p "Summary: Hi [PERSON_NAME], here is the feedback for your Basic CSP #3. This ses…" at bounding box center [381, 133] width 290 height 36
click at [384, 139] on p "Summary: Hi [PERSON_NAME], here is the feedback for your Basic CSP #3. This ses…" at bounding box center [381, 133] width 290 height 36
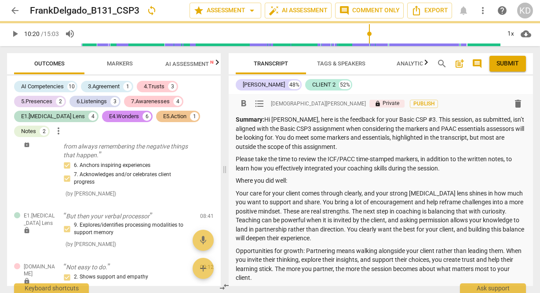
click at [336, 147] on p "Summary: Hi [PERSON_NAME], here is the feedback for your Basic CSP #3. This ses…" at bounding box center [381, 133] width 290 height 36
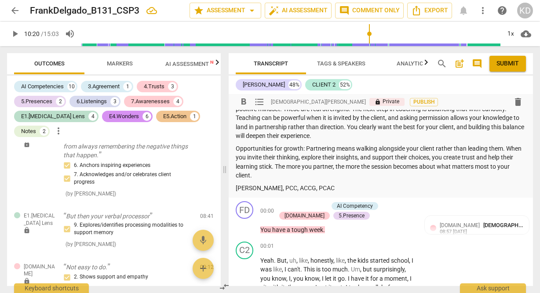
scroll to position [103, 0]
click at [278, 175] on p "Opportunities for growth: Partnering means walking alongside your client rather…" at bounding box center [381, 161] width 290 height 36
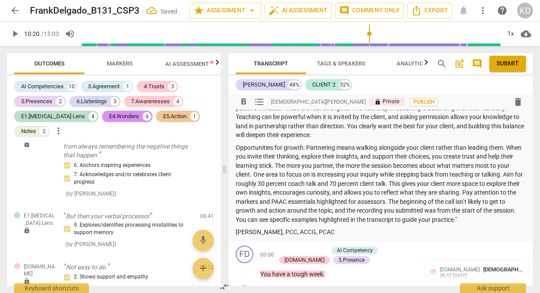
click at [268, 175] on p "Opportunities for growth: Partnering means walking alongside your client rather…" at bounding box center [381, 183] width 290 height 81
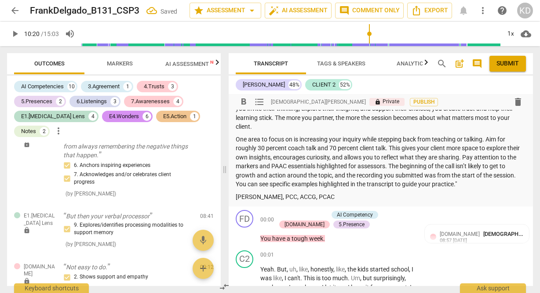
scroll to position [152, 0]
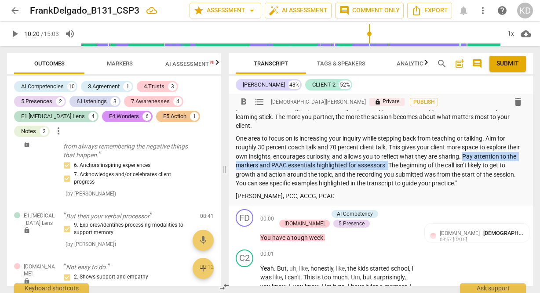
drag, startPoint x: 477, startPoint y: 157, endPoint x: 401, endPoint y: 167, distance: 76.3
click at [401, 167] on p "One area to focus on is increasing your inquiry while stepping back from teachi…" at bounding box center [381, 161] width 290 height 54
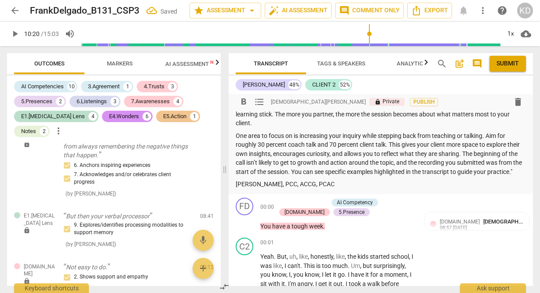
scroll to position [156, 0]
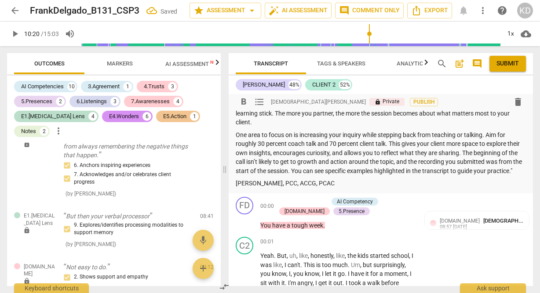
click at [252, 162] on p "One area to focus on is increasing your inquiry while stepping back from teachi…" at bounding box center [381, 153] width 290 height 45
click at [263, 162] on p "One area to focus on is increasing your inquiry while stepping back from teachi…" at bounding box center [381, 153] width 290 height 45
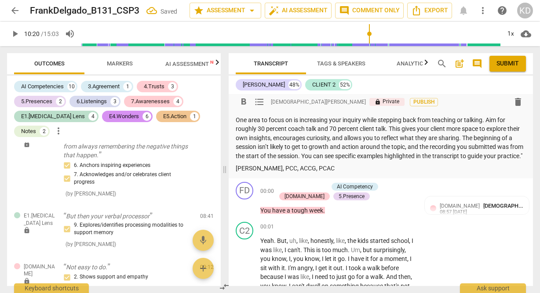
scroll to position [174, 0]
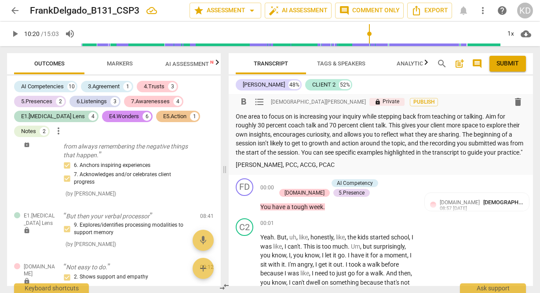
click at [275, 157] on p "One area to focus on is increasing your inquiry while stepping back from teachi…" at bounding box center [381, 134] width 290 height 45
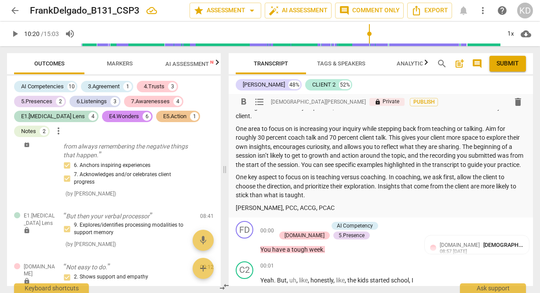
scroll to position [164, 0]
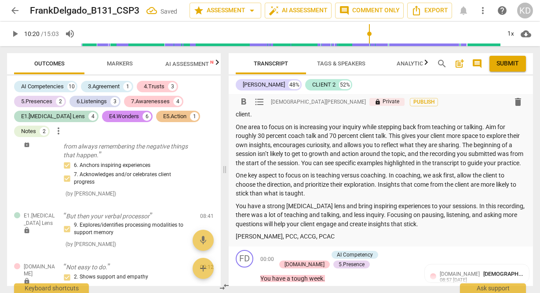
click at [236, 215] on p "You have a strong [MEDICAL_DATA] lens and bring inspiring experiences to your s…" at bounding box center [381, 215] width 290 height 27
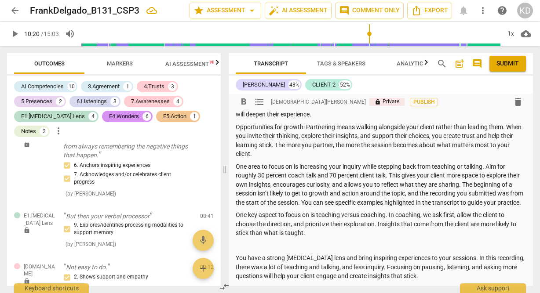
scroll to position [125, 0]
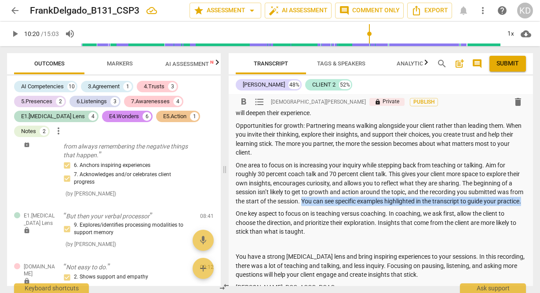
drag, startPoint x: 329, startPoint y: 202, endPoint x: 333, endPoint y: 207, distance: 6.6
click at [333, 206] on p "One area to focus on is increasing your inquiry while stepping back from teachi…" at bounding box center [381, 183] width 290 height 45
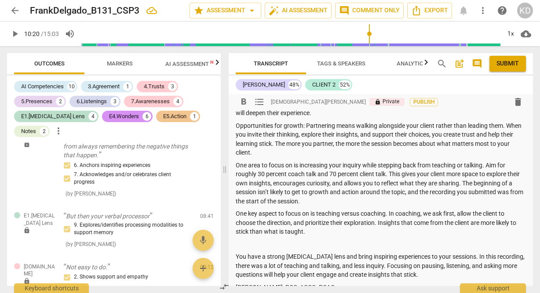
drag, startPoint x: 476, startPoint y: 183, endPoint x: 482, endPoint y: 199, distance: 16.6
click at [482, 199] on p "One area to focus on is increasing your inquiry while stepping back from teachi…" at bounding box center [381, 183] width 290 height 45
copy p "The beginning of a session isn’t likely to get to growth and action around the …"
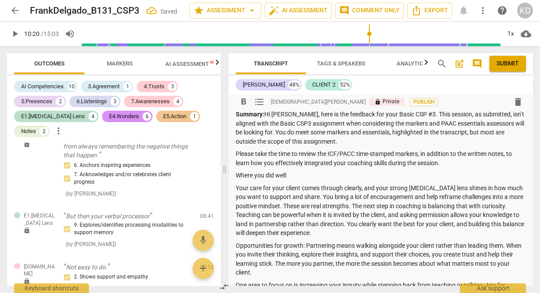
scroll to position [3, 0]
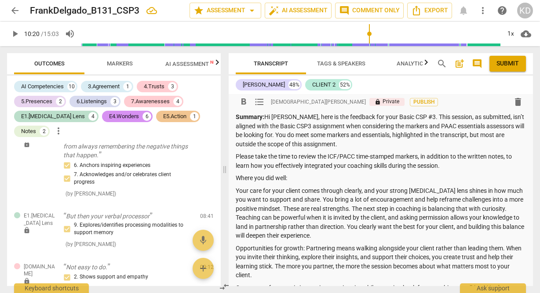
click at [268, 136] on p "Summary: Hi [PERSON_NAME], here is the feedback for your Basic CSP #3. This ses…" at bounding box center [381, 131] width 290 height 36
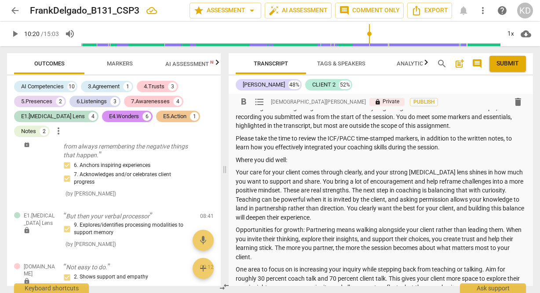
scroll to position [30, 0]
click at [416, 117] on p "Summary: Hi [PERSON_NAME], here is the feedback for your Basic CSP #3. This ses…" at bounding box center [381, 107] width 290 height 45
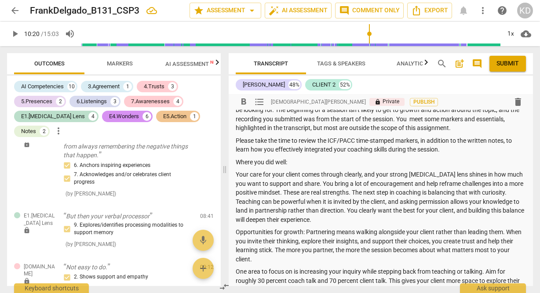
scroll to position [25, 0]
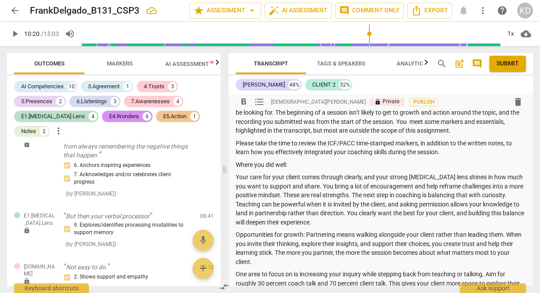
drag, startPoint x: 445, startPoint y: 153, endPoint x: 420, endPoint y: 146, distance: 25.5
click at [420, 146] on p "Please take the time to review the ICF/PACC time-stamped markers, in addition t…" at bounding box center [381, 148] width 290 height 18
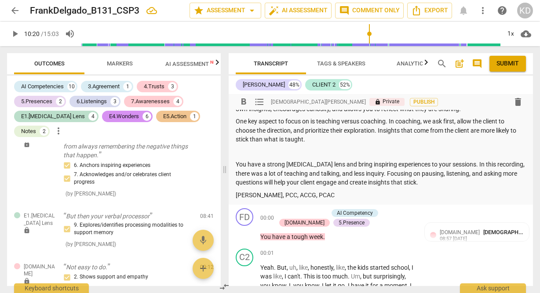
scroll to position [198, 0]
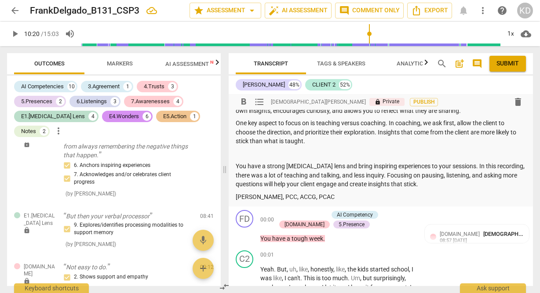
click at [504, 64] on span "Submit" at bounding box center [508, 63] width 22 height 9
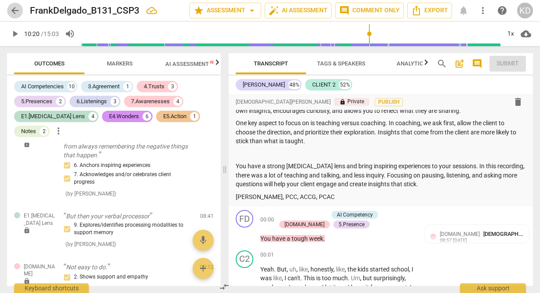
click at [17, 9] on span "arrow_back" at bounding box center [15, 10] width 11 height 11
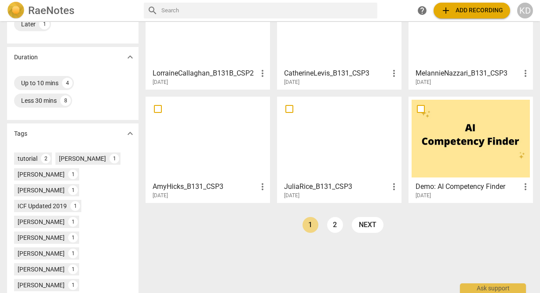
scroll to position [193, 0]
